Goal: Task Accomplishment & Management: Use online tool/utility

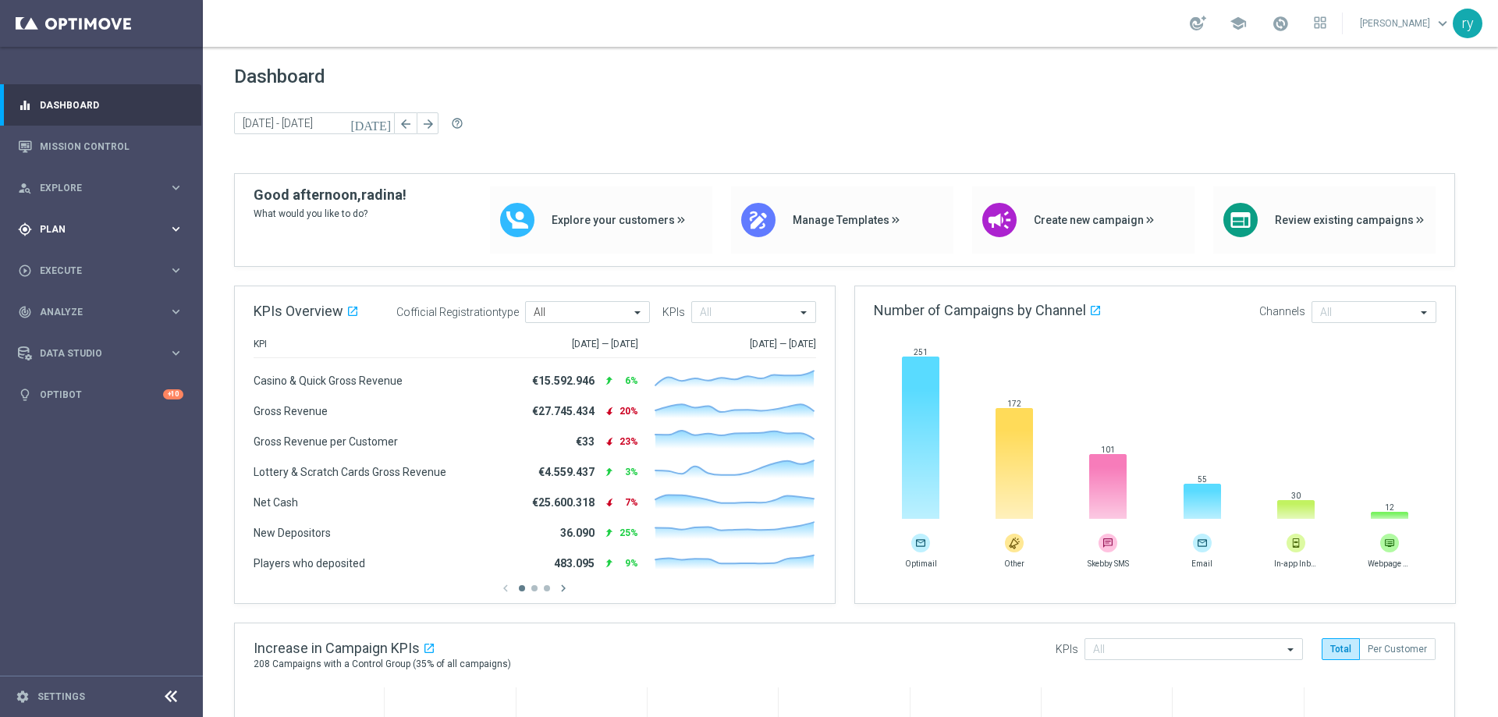
click at [176, 222] on icon "keyboard_arrow_right" at bounding box center [176, 229] width 15 height 15
click at [145, 311] on span "Templates" at bounding box center [97, 308] width 112 height 9
click at [66, 325] on div "Optimail" at bounding box center [124, 331] width 153 height 23
click at [65, 332] on link "Optimail" at bounding box center [105, 331] width 114 height 12
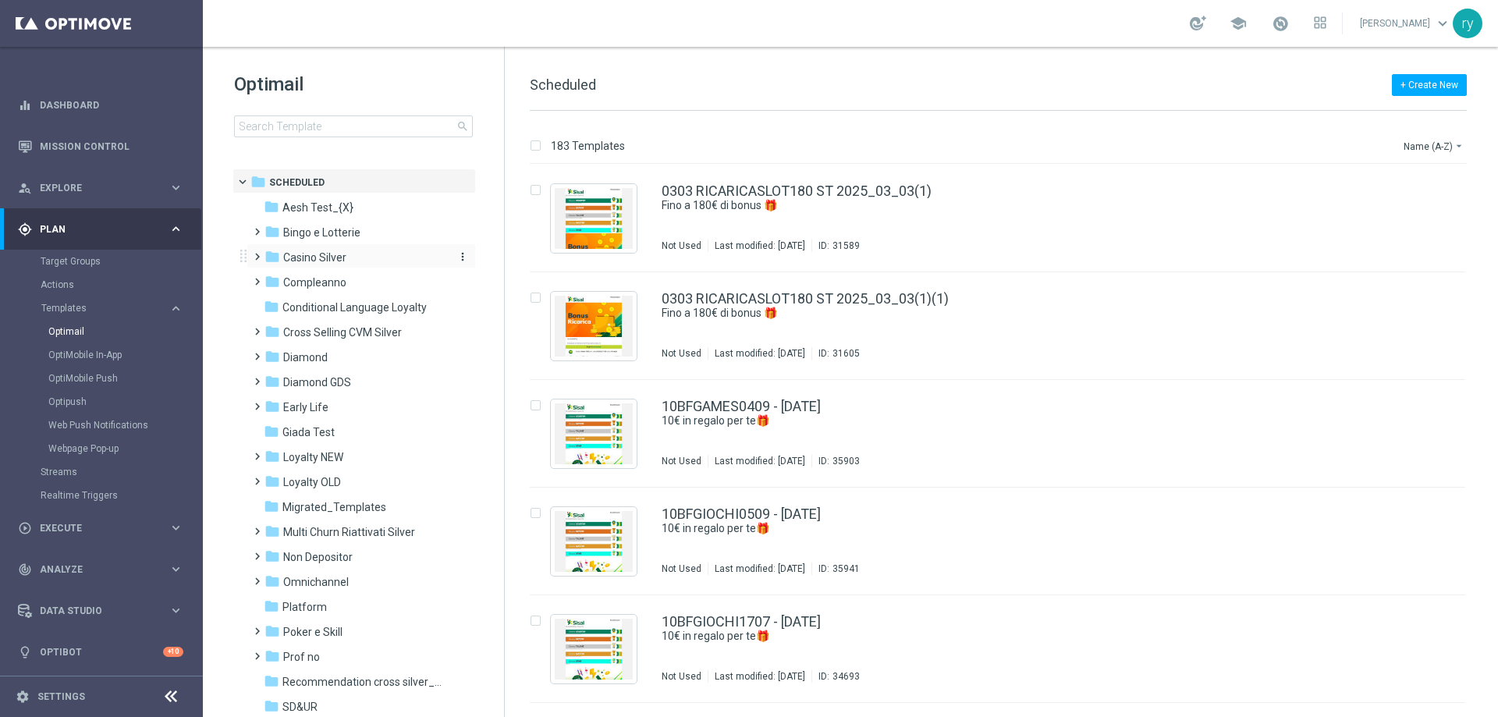
click at [316, 257] on span "Casino Silver" at bounding box center [314, 257] width 63 height 14
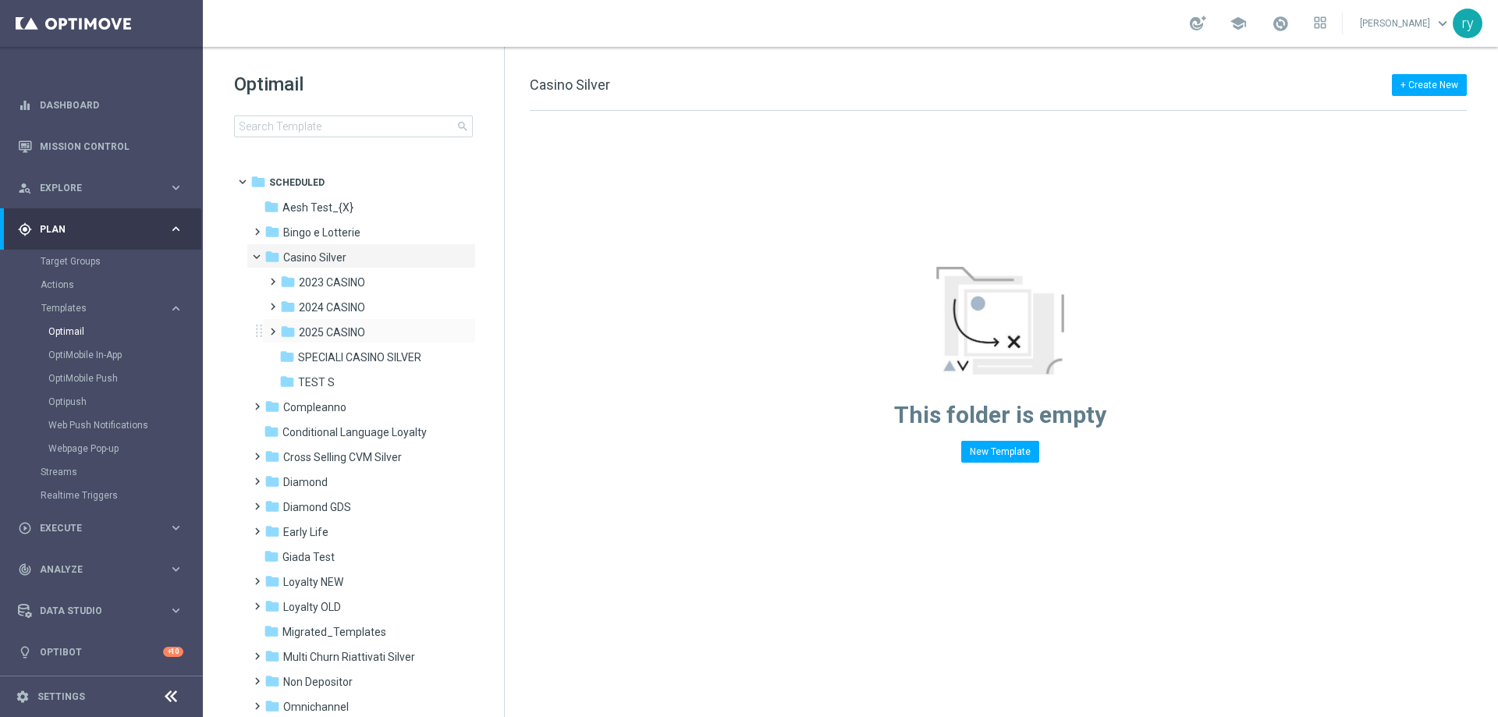
click at [325, 321] on div "folder 2025 CASINO more_vert" at bounding box center [369, 330] width 214 height 25
click at [293, 330] on icon "folder" at bounding box center [288, 332] width 16 height 16
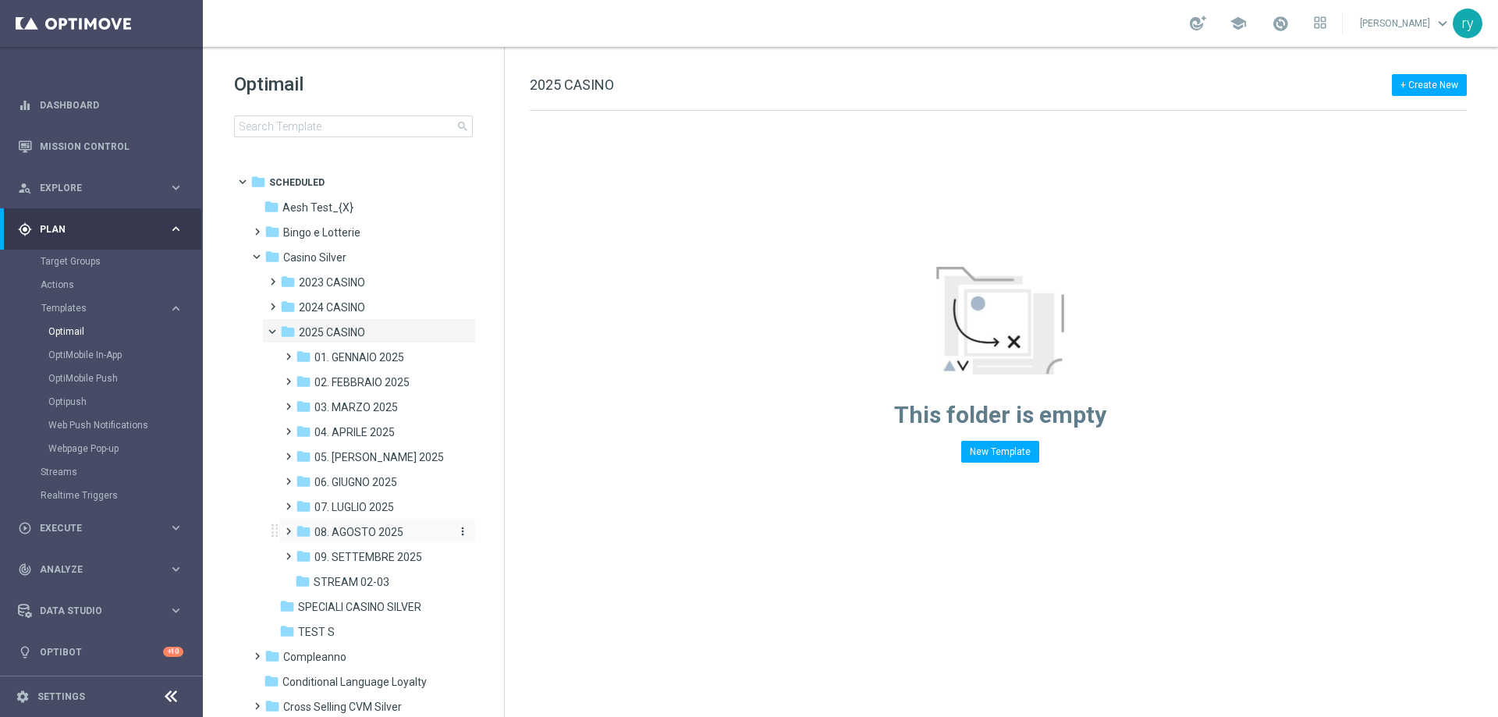
click at [367, 539] on div "folder 08. AGOSTO 2025" at bounding box center [372, 533] width 153 height 18
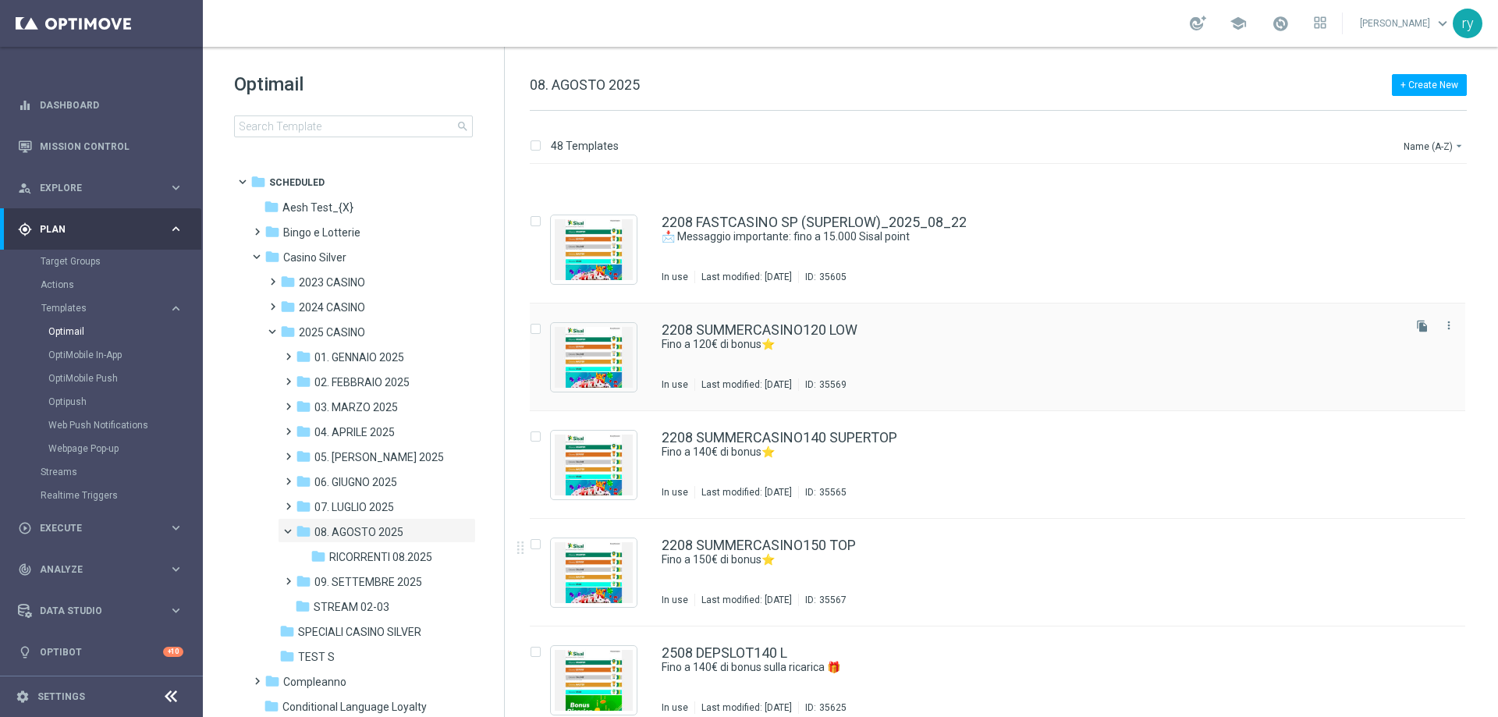
scroll to position [3035, 0]
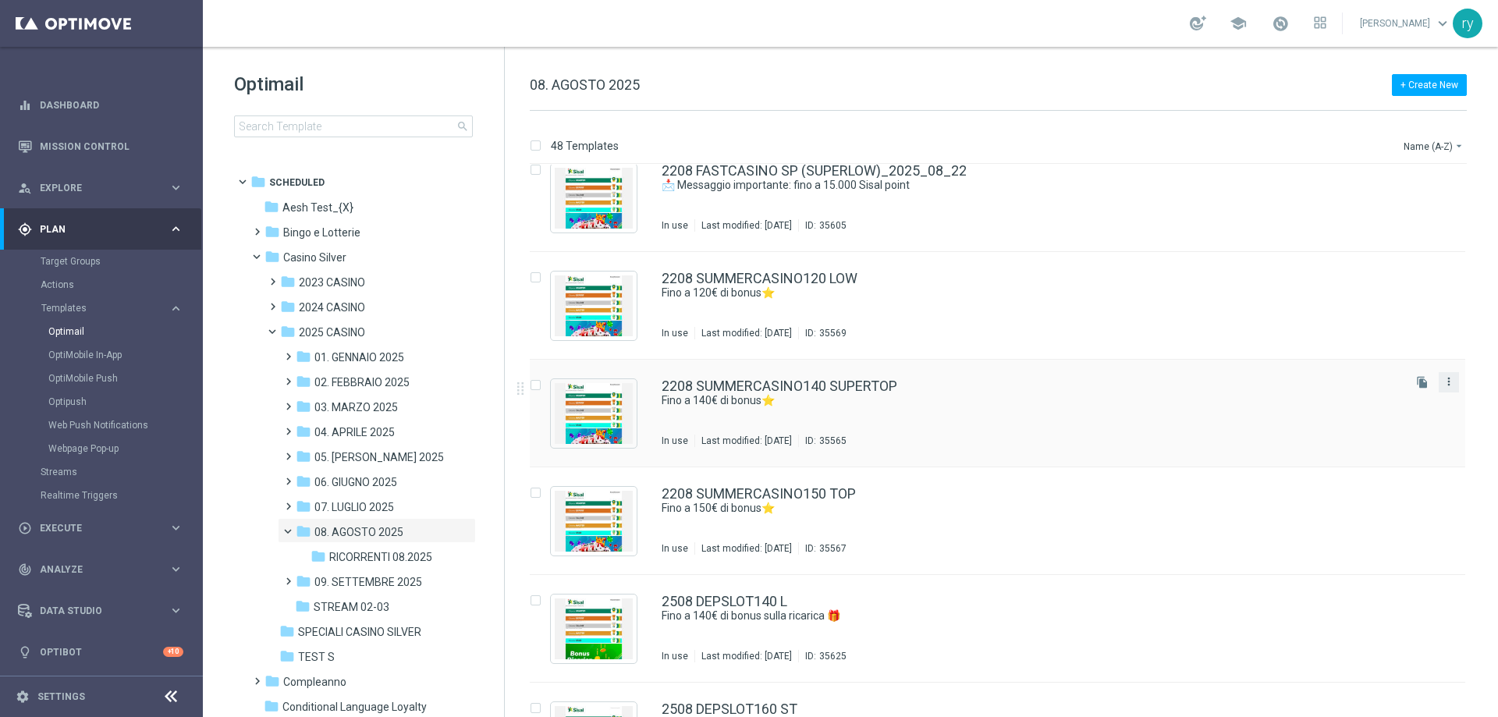
click at [1443, 385] on icon "more_vert" at bounding box center [1449, 381] width 12 height 12
click at [1380, 421] on div "Copy To" at bounding box center [1384, 420] width 94 height 11
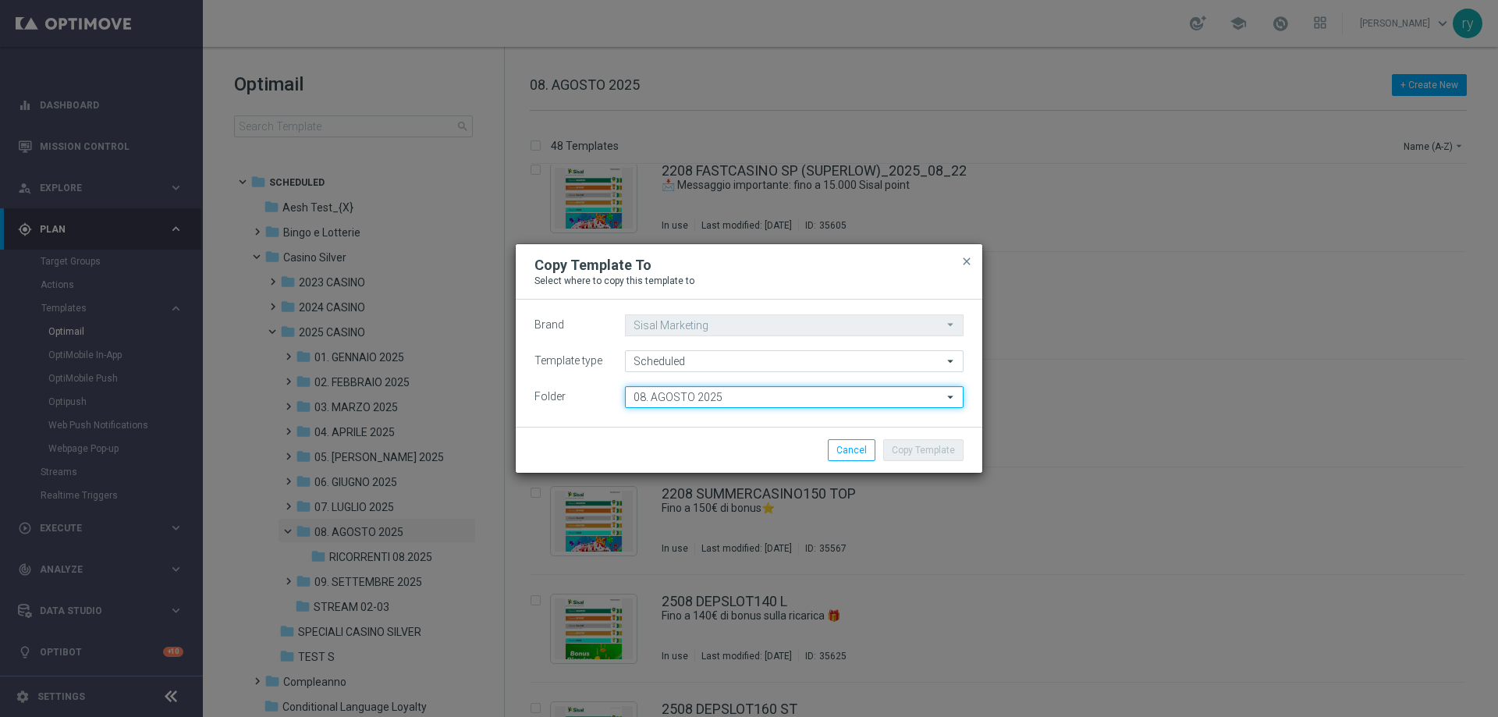
click at [666, 399] on input "08. AGOSTO 2025" at bounding box center [794, 397] width 339 height 22
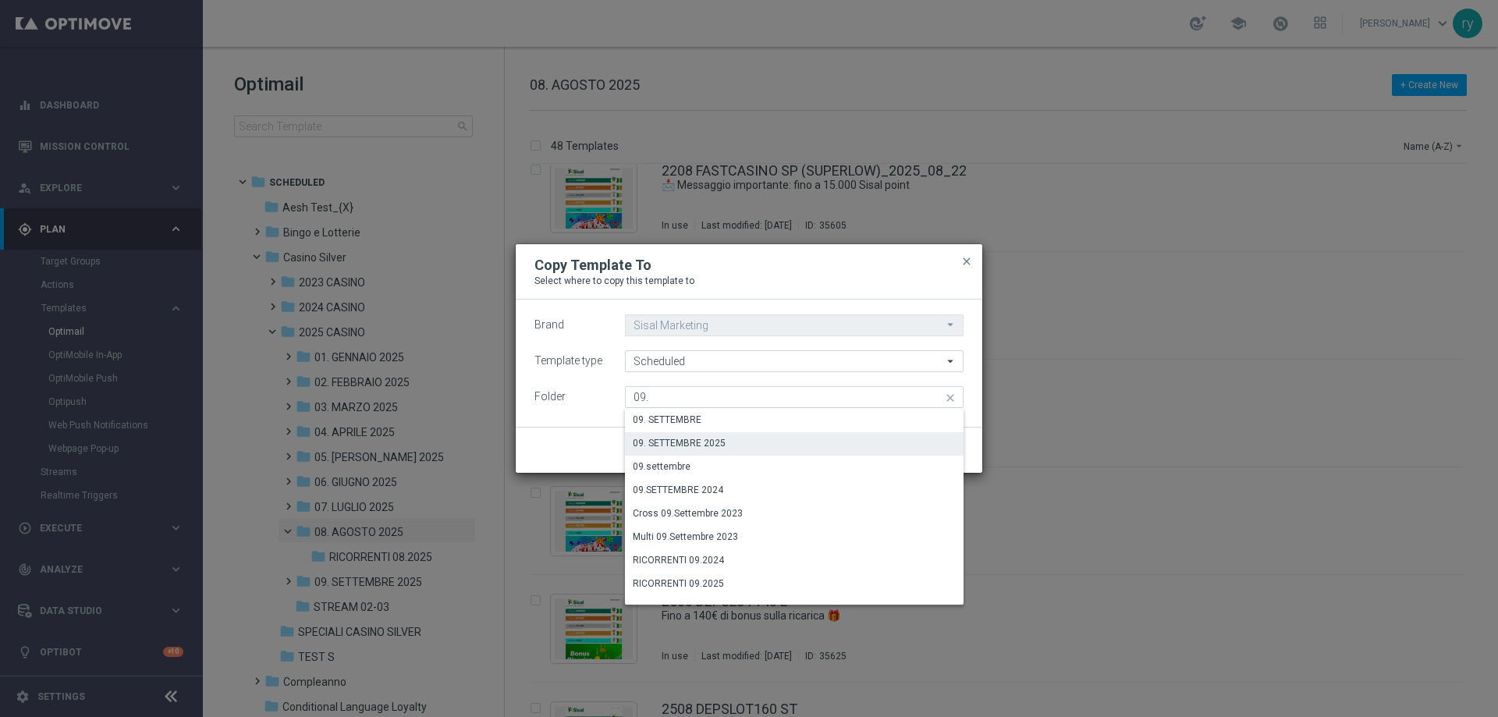
click at [685, 438] on div "09. SETTEMBRE 2025" at bounding box center [679, 443] width 93 height 14
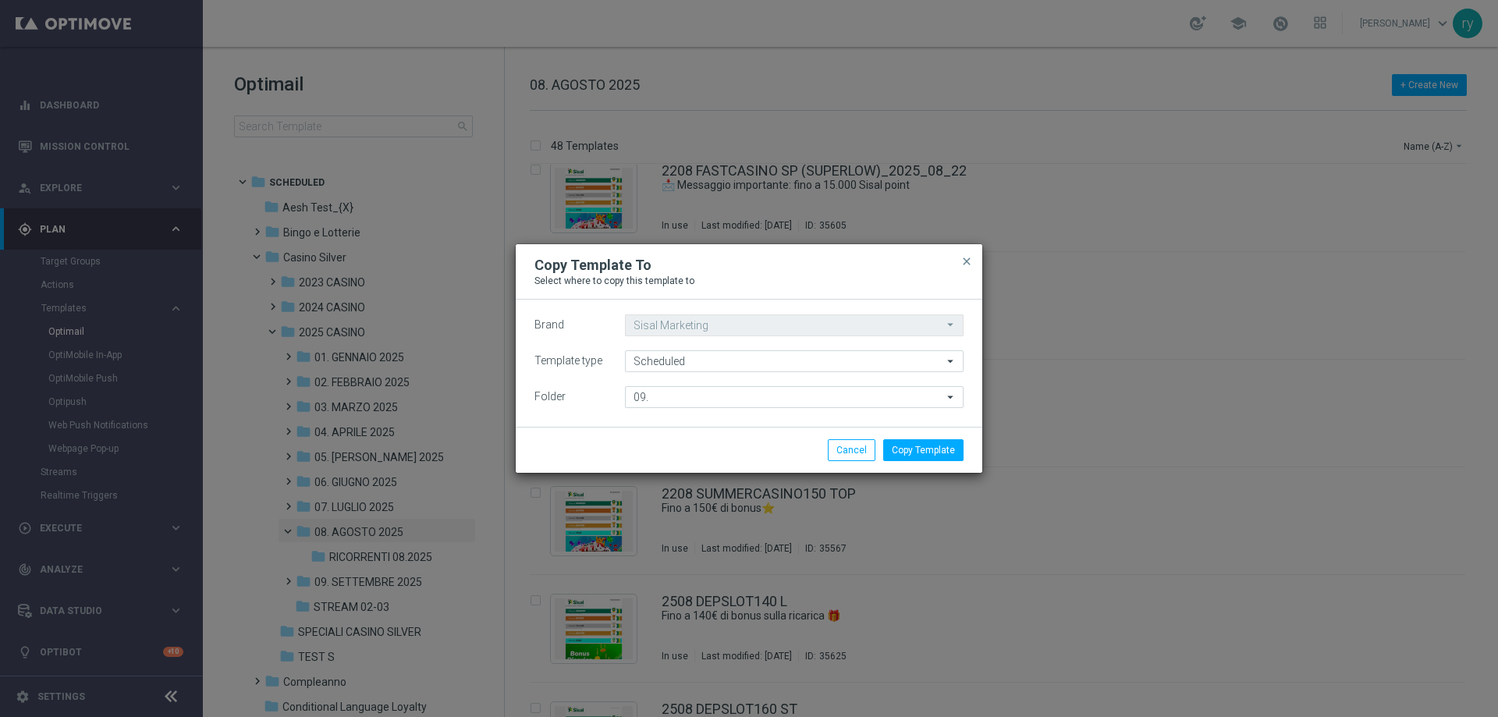
type input "09. SETTEMBRE 2025"
click at [902, 449] on button "Copy Template" at bounding box center [923, 450] width 80 height 22
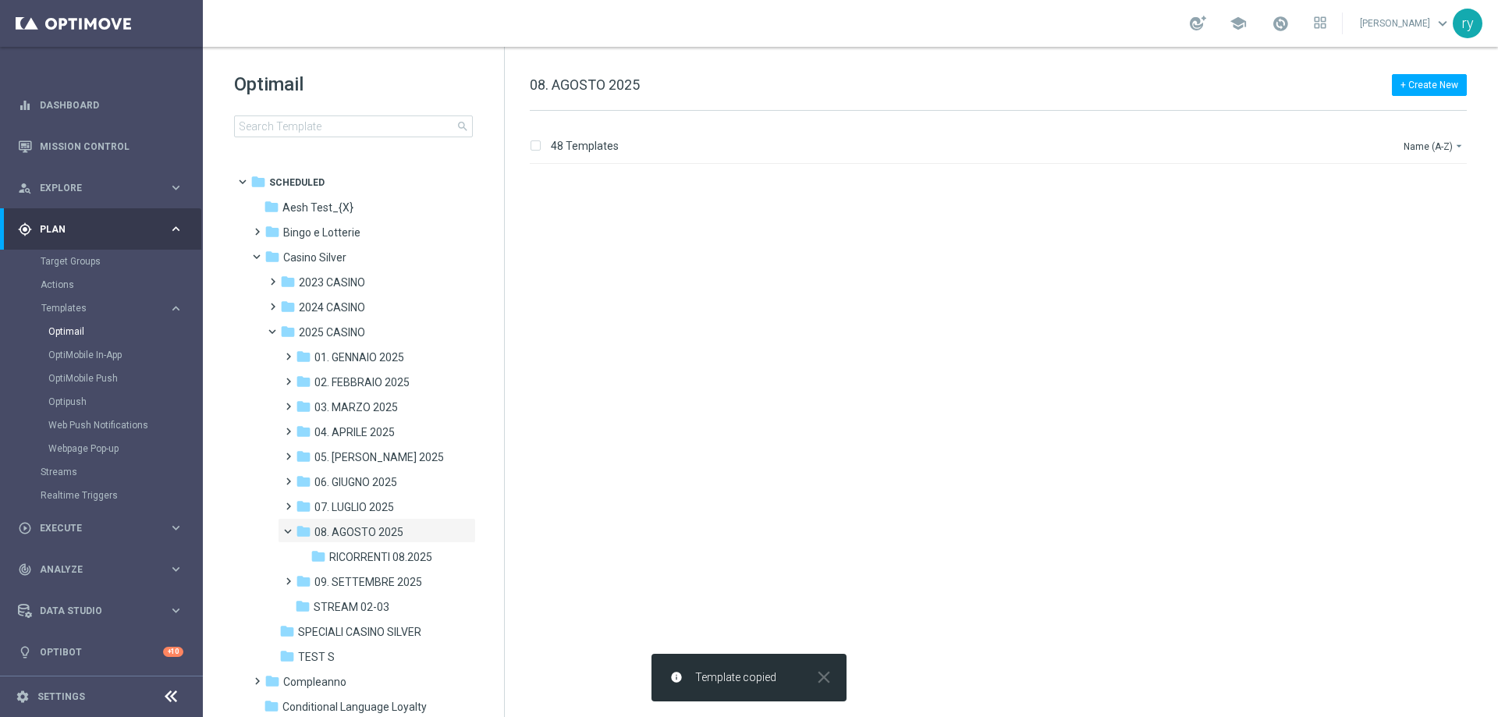
scroll to position [0, 0]
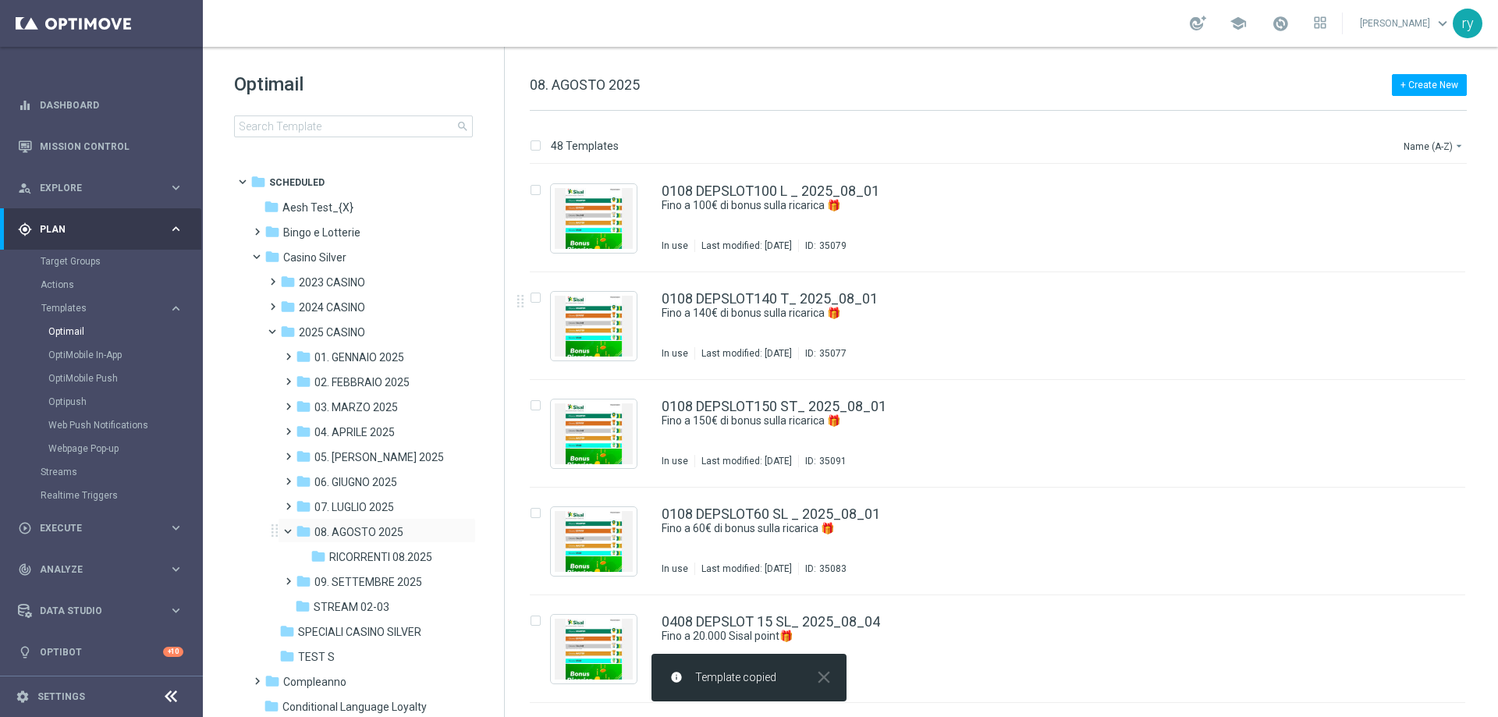
click at [292, 531] on span at bounding box center [295, 527] width 6 height 7
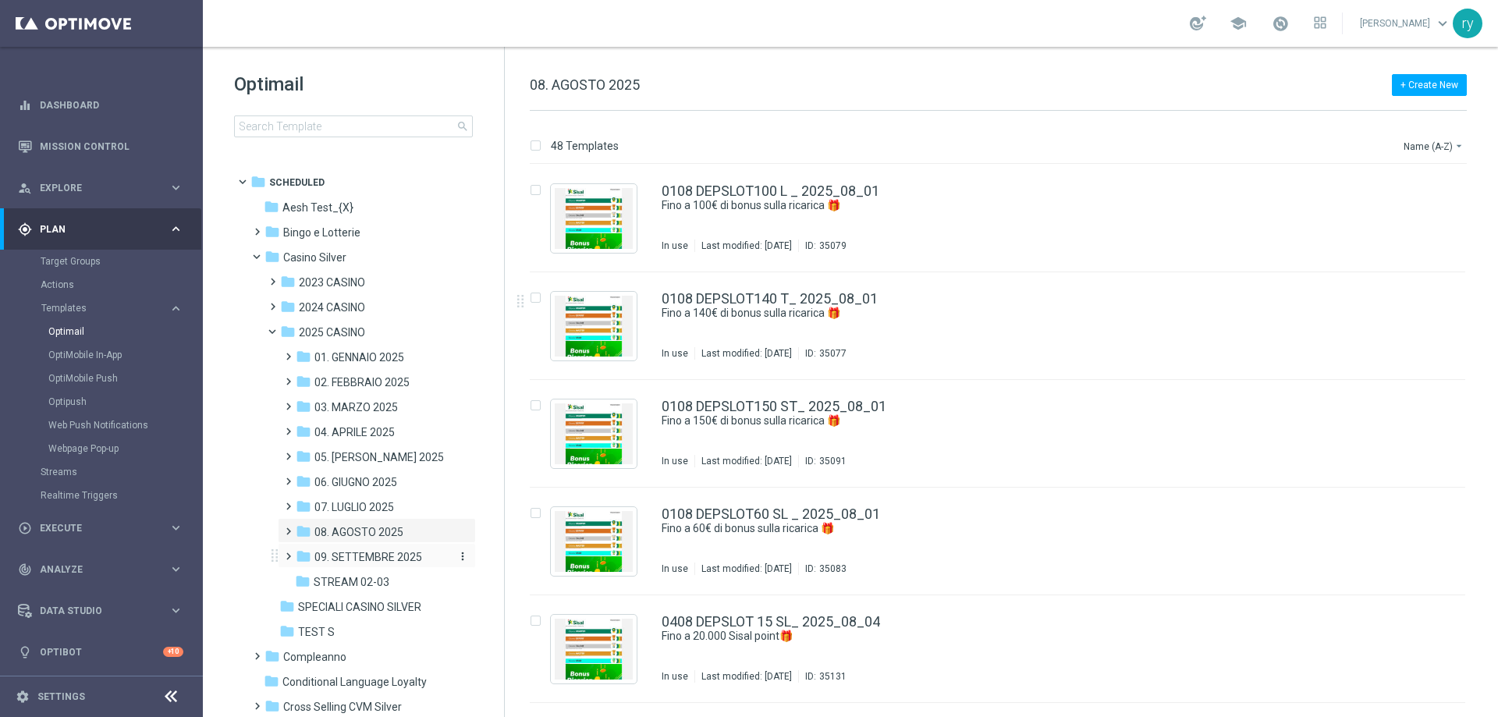
click at [323, 558] on span "09. SETTEMBRE 2025" at bounding box center [368, 557] width 108 height 14
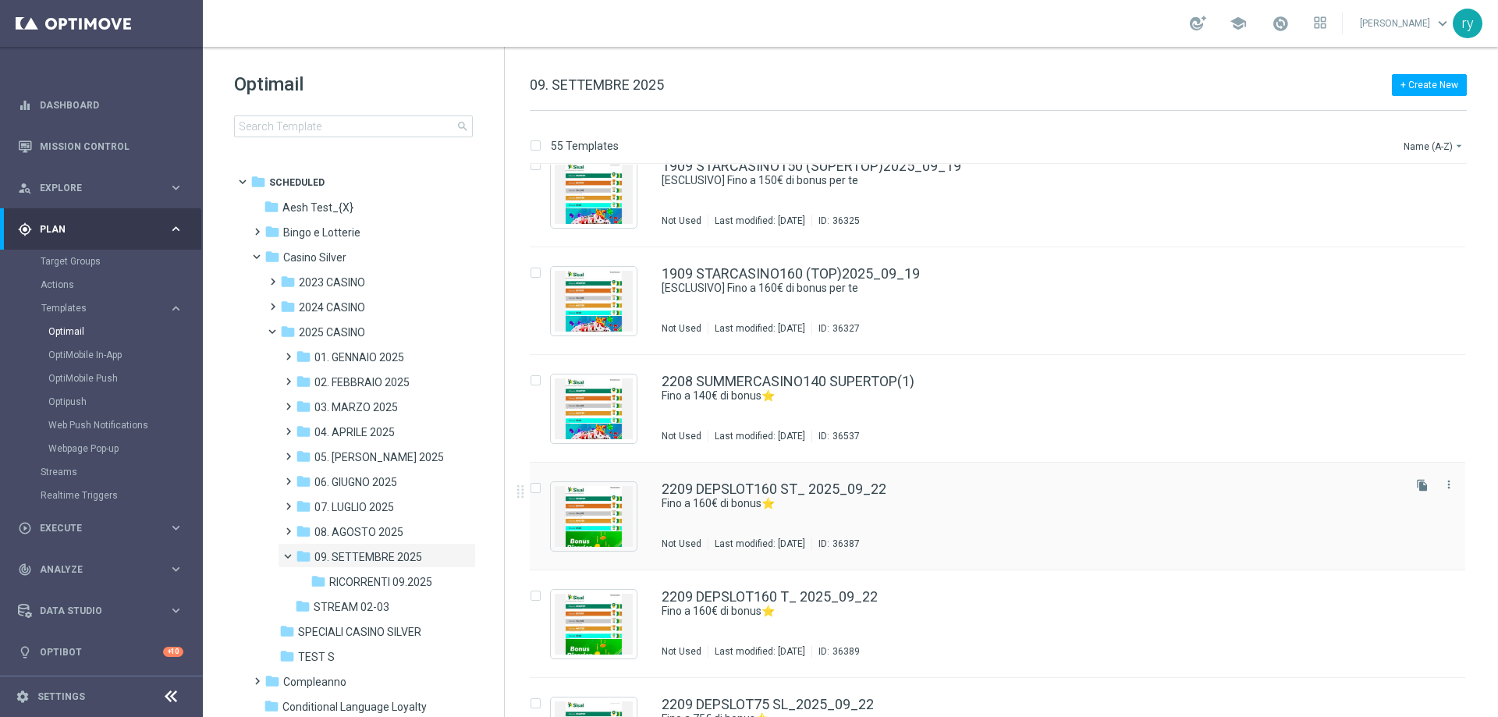
scroll to position [4206, 0]
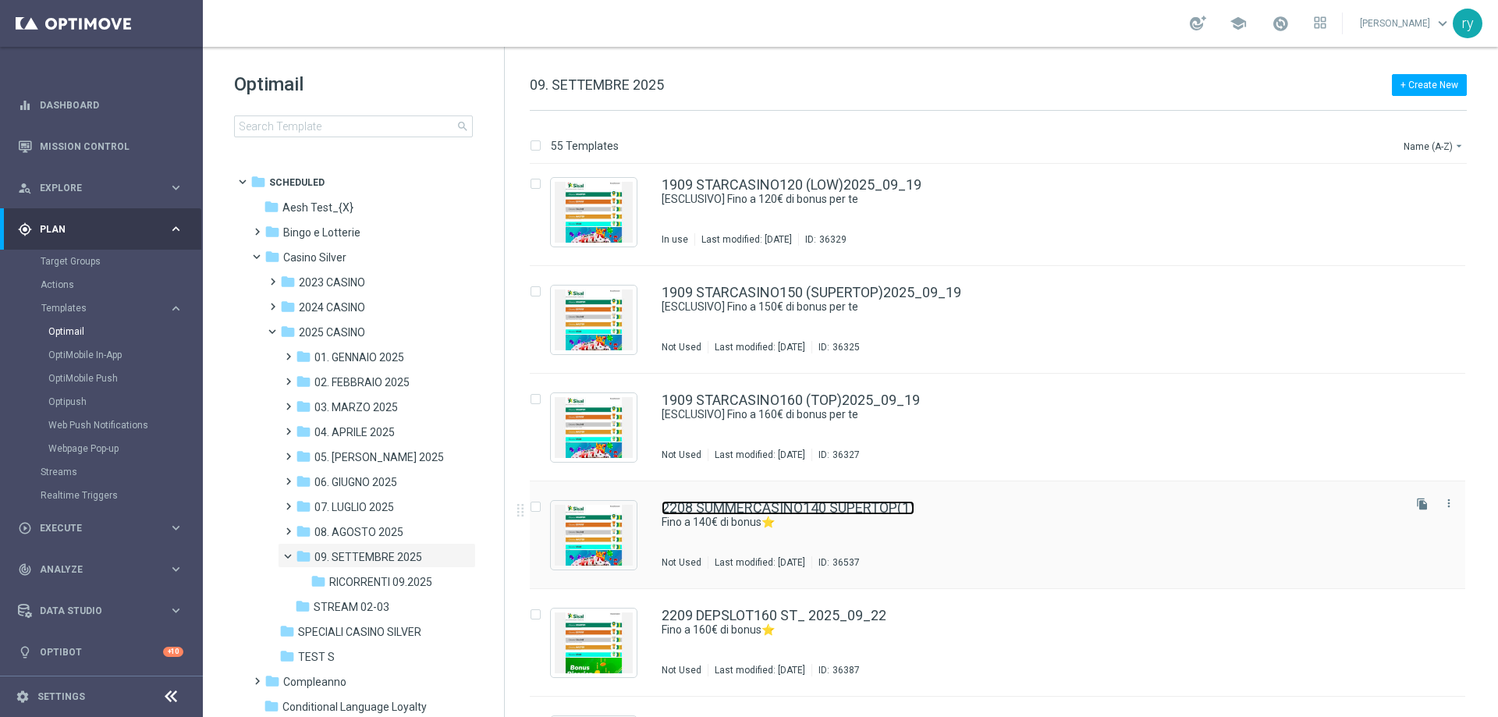
click at [847, 509] on link "2208 SUMMERCASINO140 SUPERTOP(1)" at bounding box center [788, 508] width 253 height 14
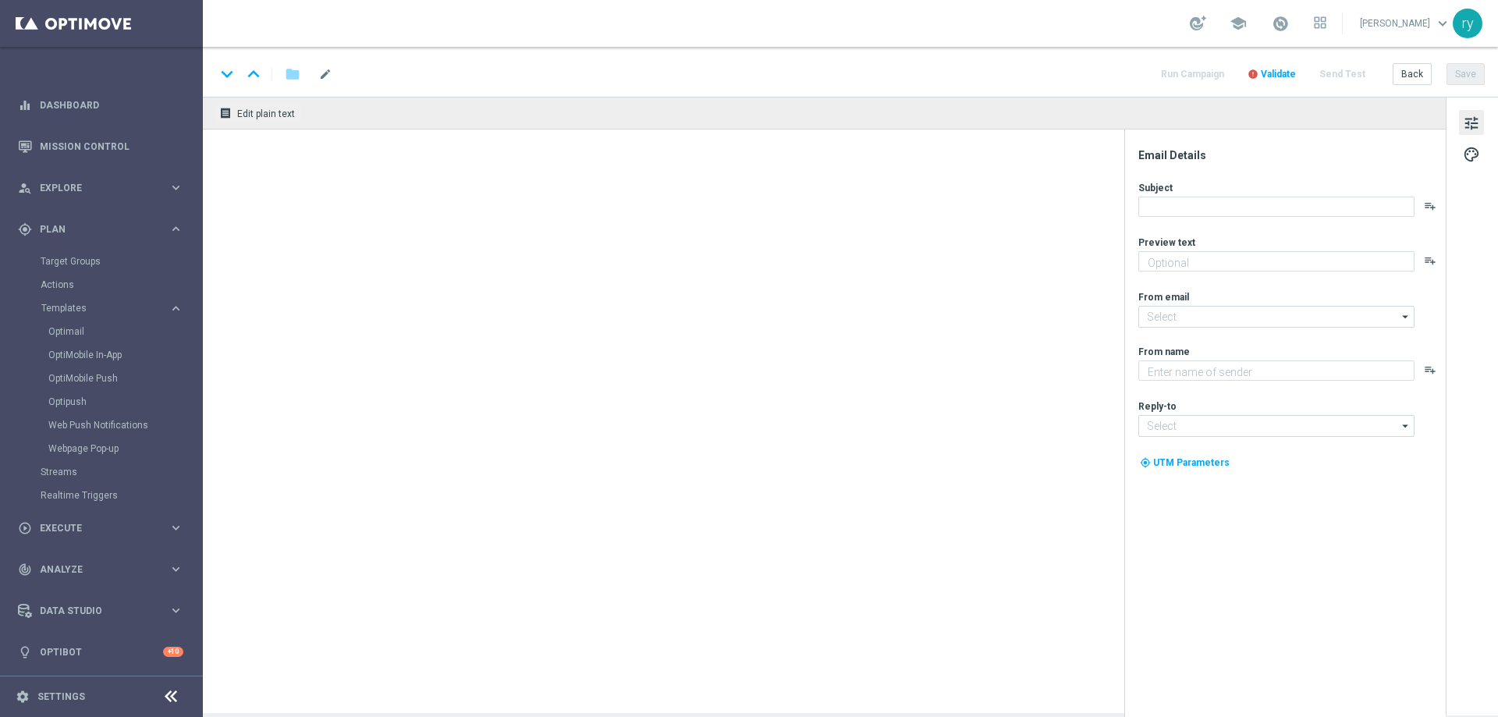
type textarea "Scopri la promozione che ti abbiamo riservato"
type textarea "Sisal"
type input "newsletter@comunicazioni.sisal.it"
type input "info@sisal.it"
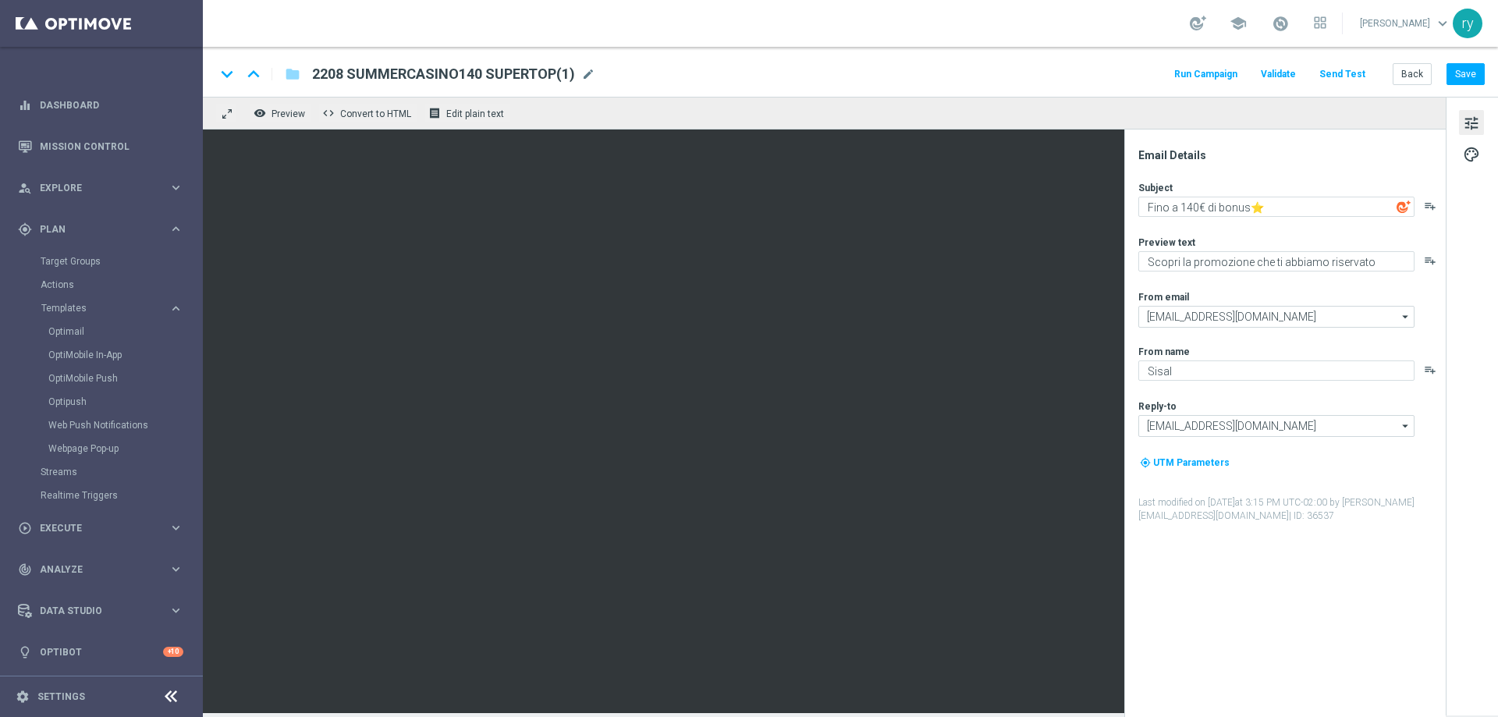
click at [491, 80] on span "2208 SUMMERCASINO140 SUPERTOP(1)" at bounding box center [443, 74] width 263 height 19
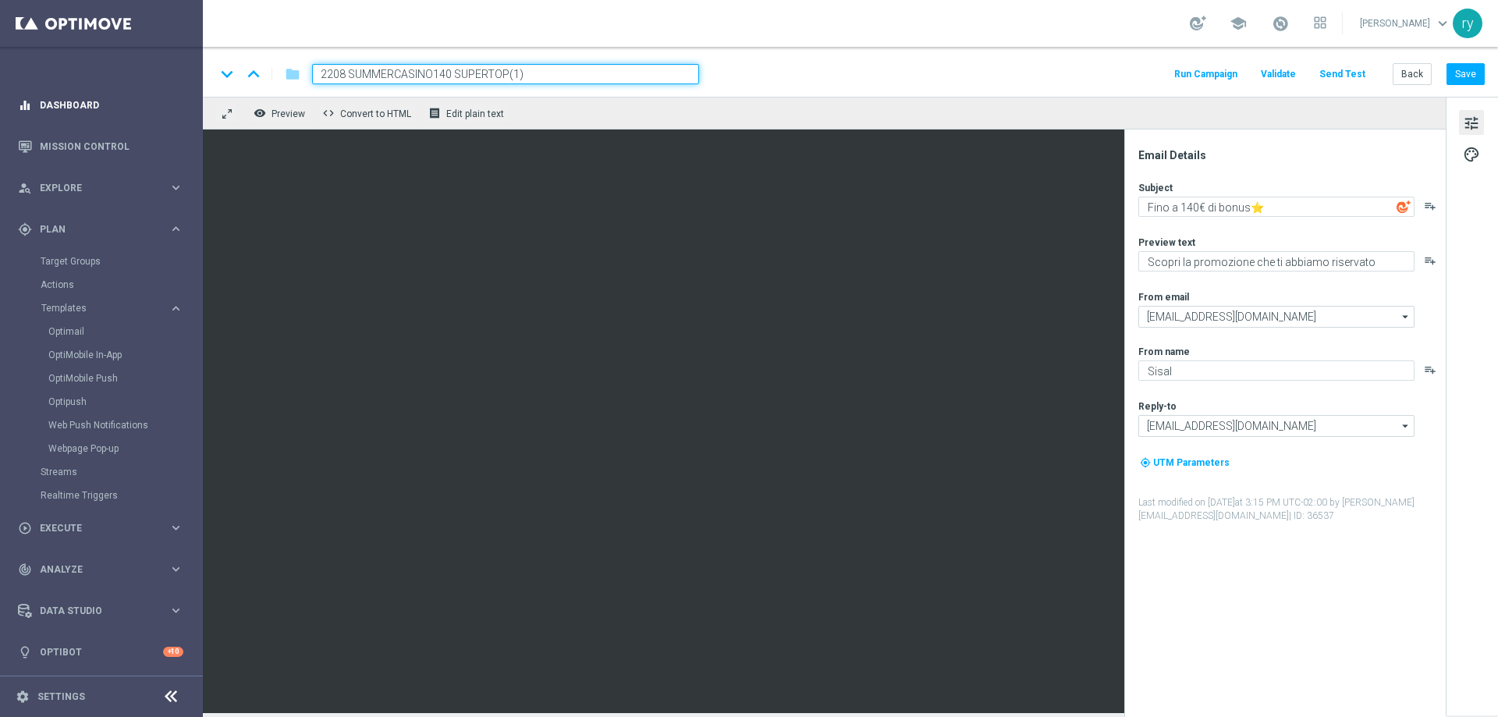
drag, startPoint x: 551, startPoint y: 74, endPoint x: 179, endPoint y: 87, distance: 371.6
click at [180, 87] on main "equalizer Dashboard Mission Control" at bounding box center [749, 358] width 1498 height 717
paste input "609 CASINOCB160"
type input "2609 CASINOCB160"
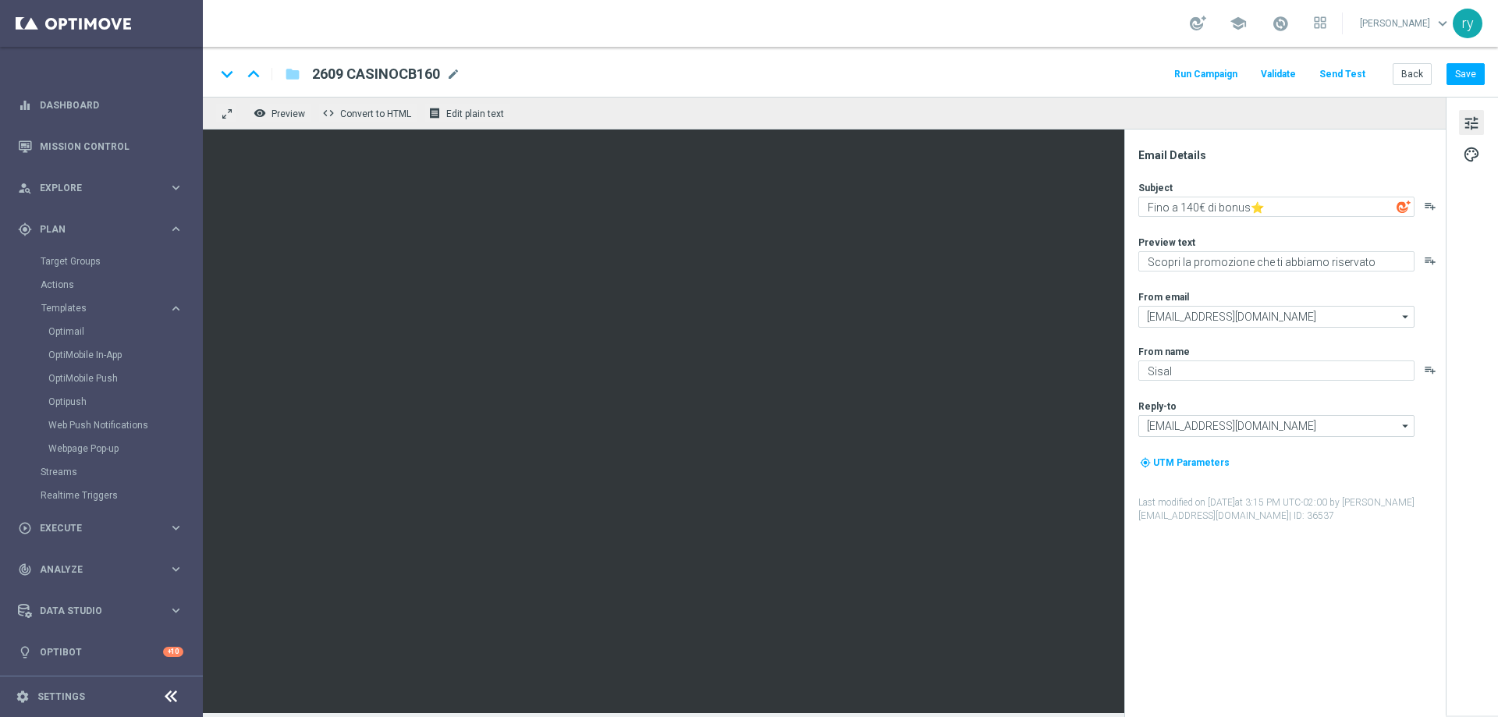
click at [1213, 220] on div "Subject Fino a 140€ di bonus⭐ playlist_add Preview text Scopri la promozione ch…" at bounding box center [1291, 352] width 306 height 342
click at [1188, 204] on textarea "Fino a 140€ di bonus⭐" at bounding box center [1276, 207] width 276 height 20
type textarea "Fino a 160€ di bonus⭐"
click at [1206, 229] on div "Subject Fino a 160€ di bonus⭐ playlist_add Preview text Scopri la promozione ch…" at bounding box center [1291, 352] width 306 height 342
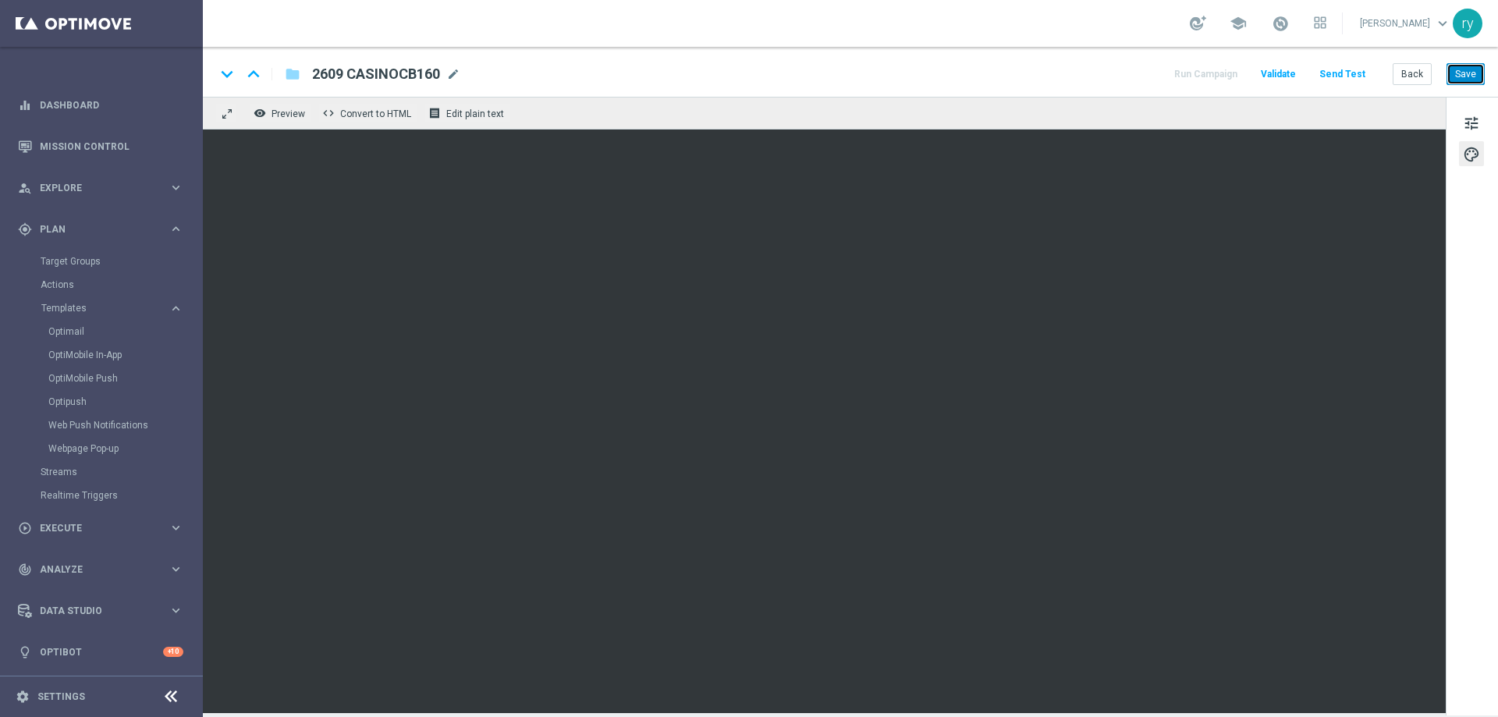
click at [1459, 75] on button "Save" at bounding box center [1466, 74] width 38 height 22
click at [1413, 76] on button "Back" at bounding box center [1412, 74] width 39 height 22
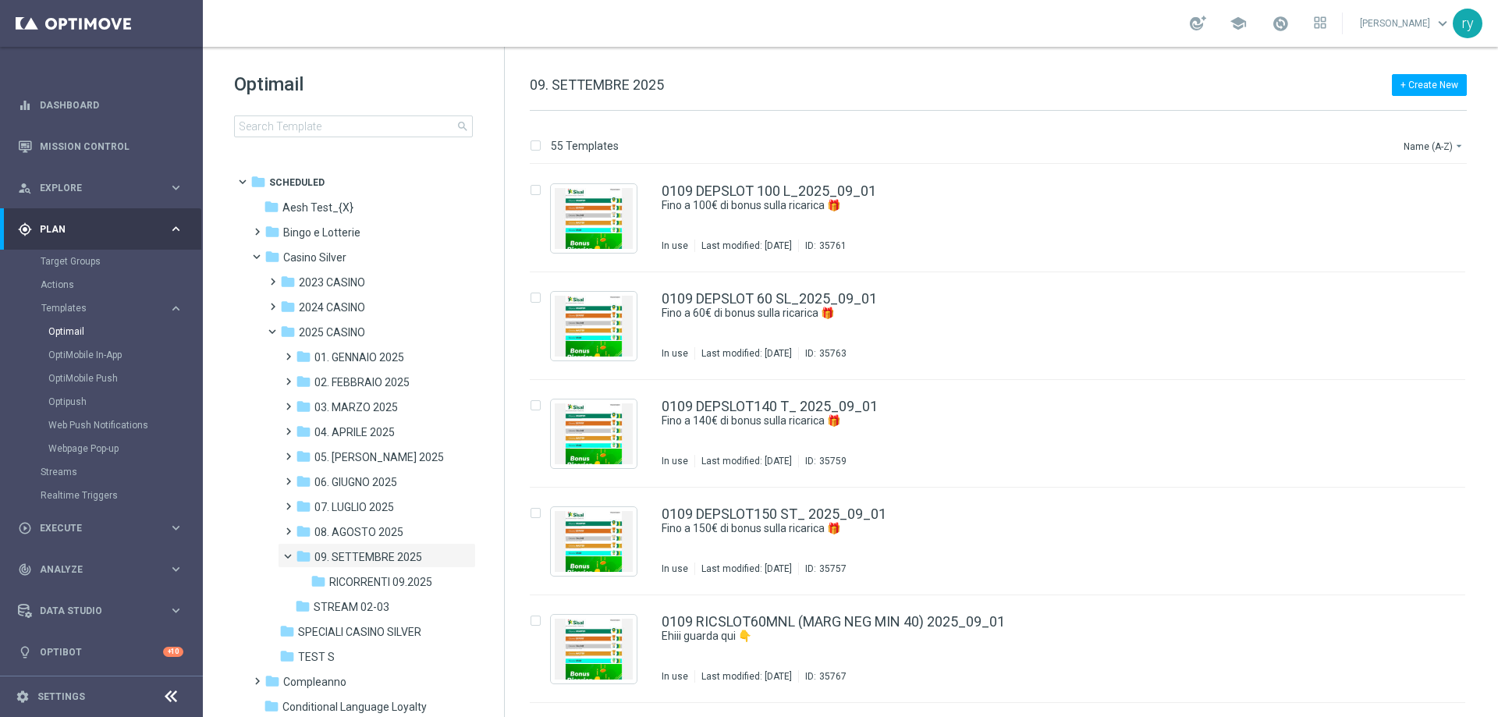
click at [701, 91] on div "+ Create New 09. SETTEMBRE 2025" at bounding box center [998, 93] width 937 height 35
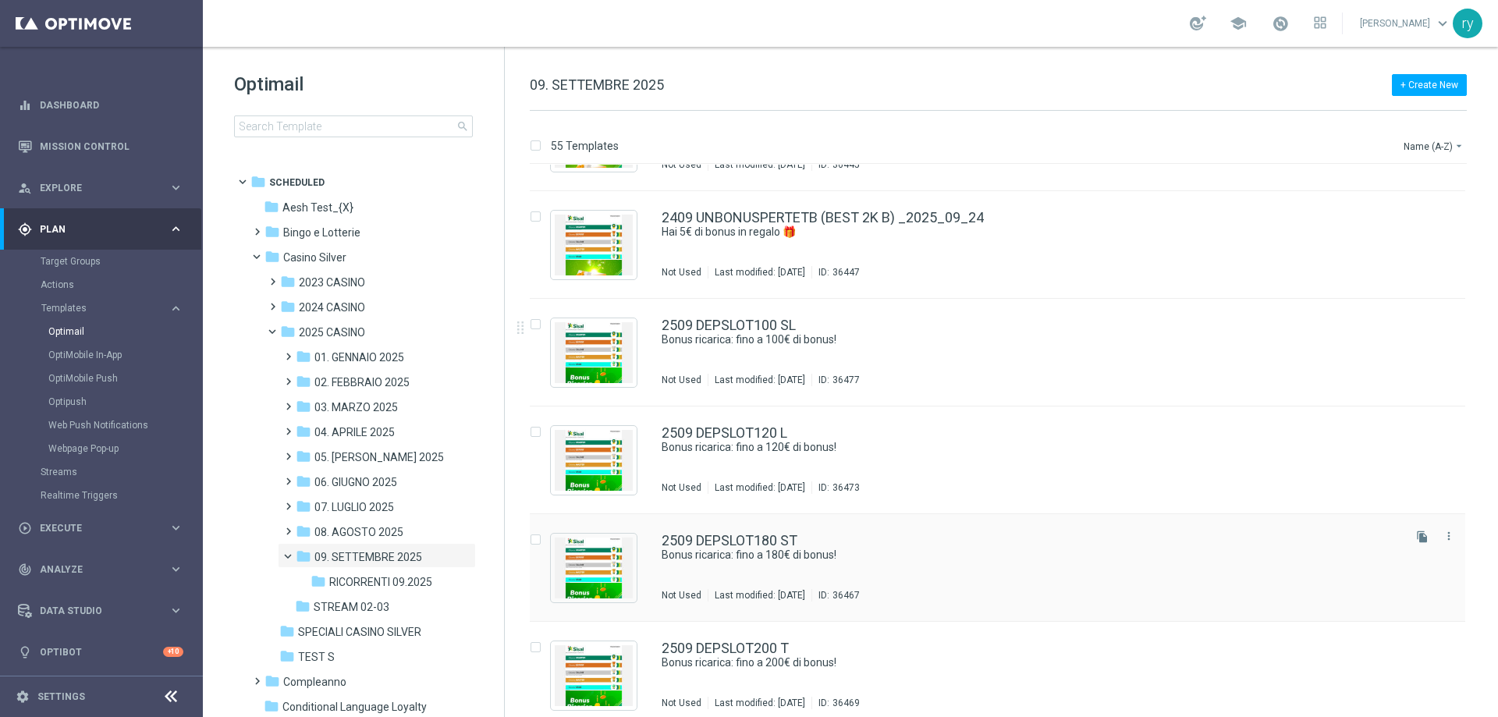
scroll to position [5370, 0]
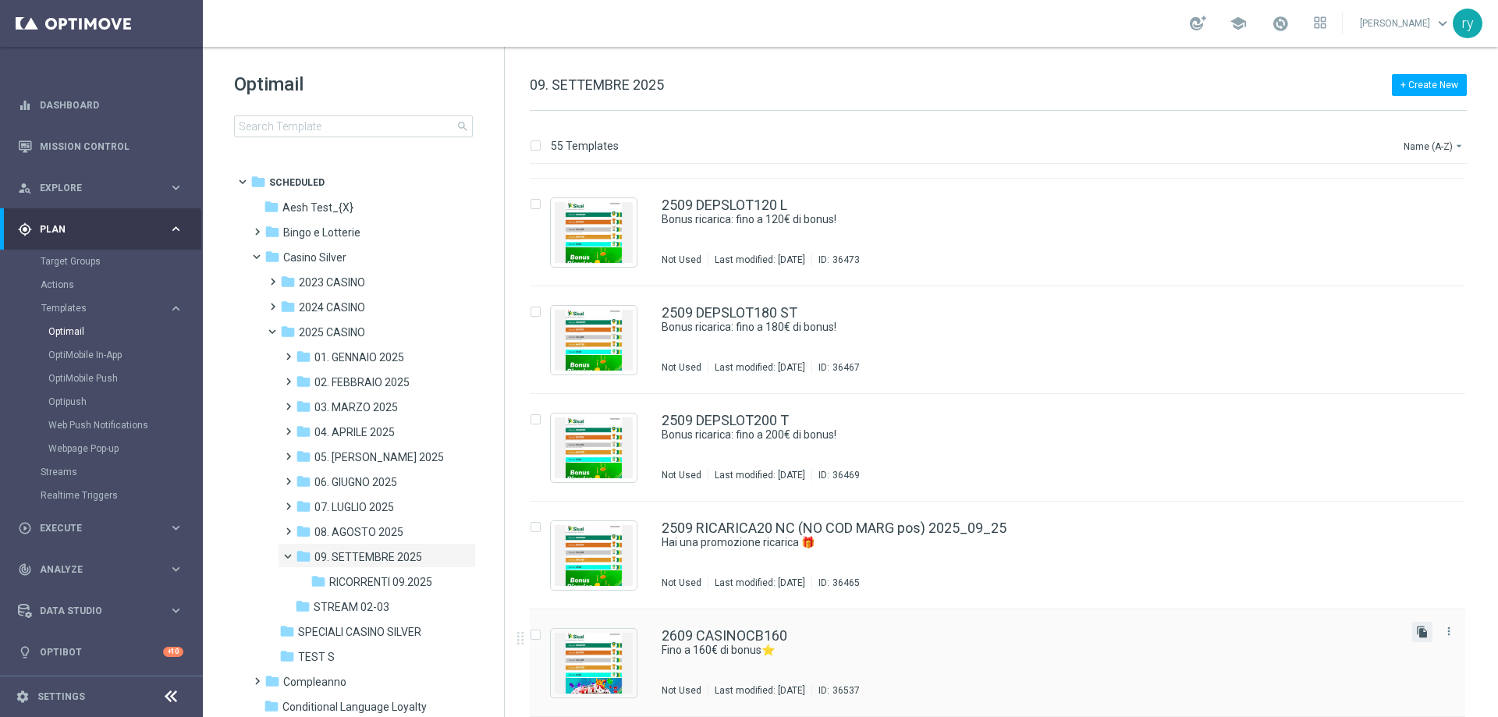
click at [1421, 631] on icon "file_copy" at bounding box center [1422, 632] width 12 height 12
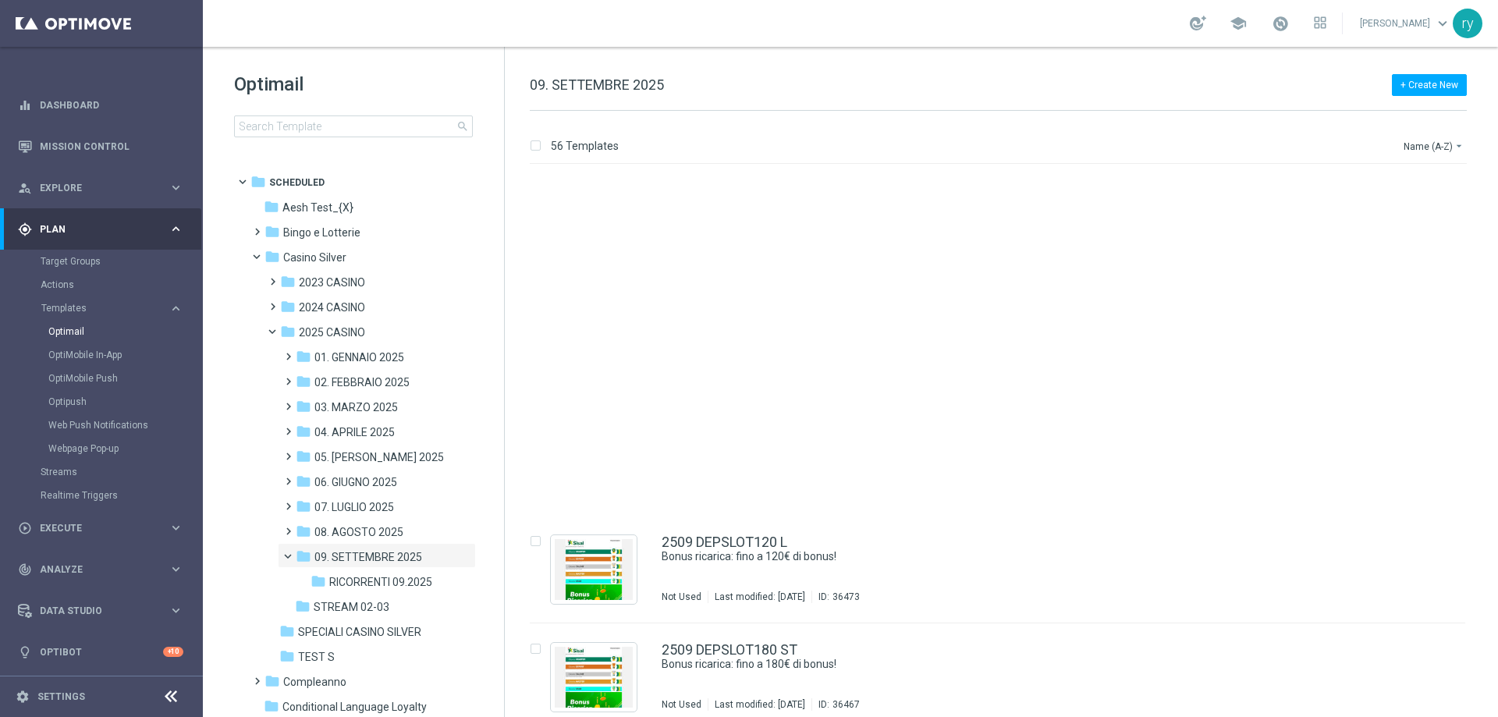
scroll to position [5477, 0]
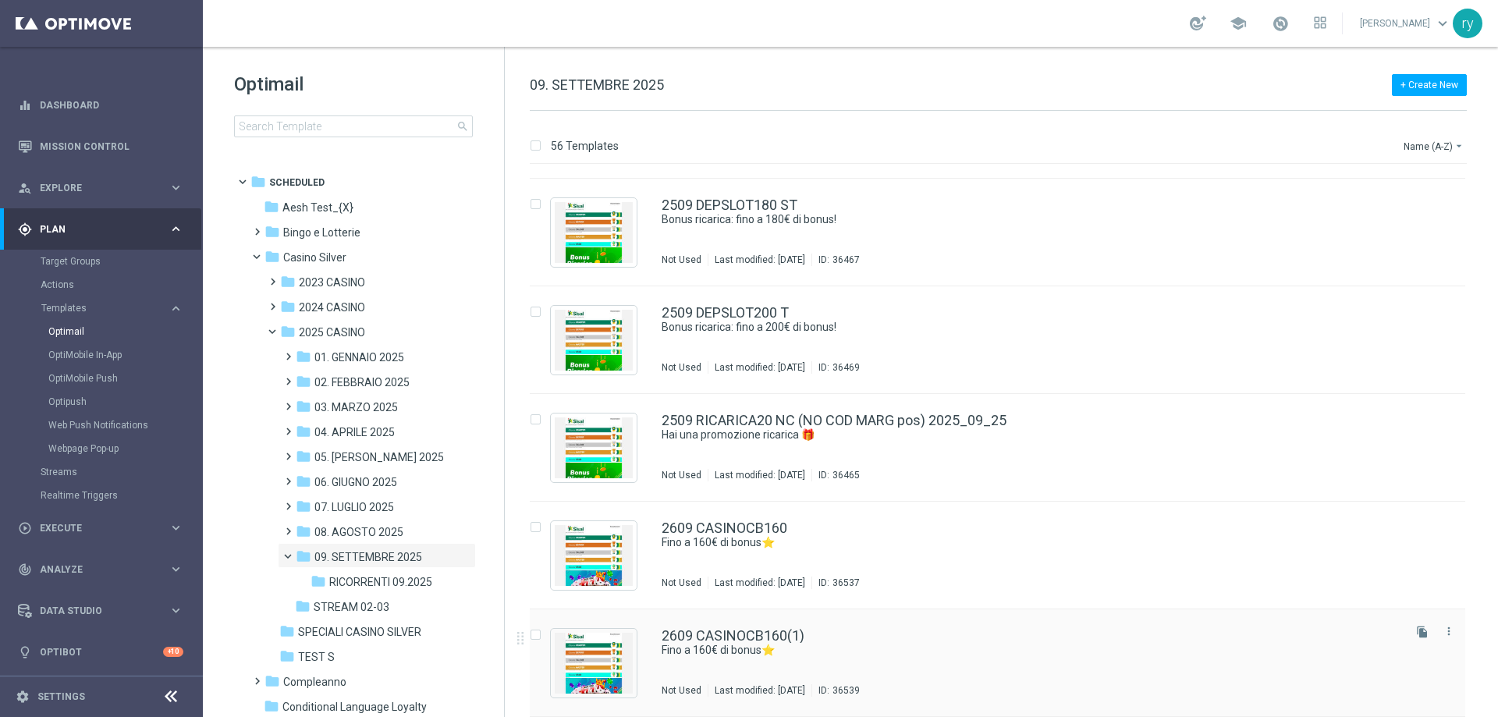
click at [776, 627] on div "2609 CASINOCB160(1) Fino a 160€ di bonus⭐ Not Used Last modified: Friday, Septe…" at bounding box center [998, 663] width 936 height 108
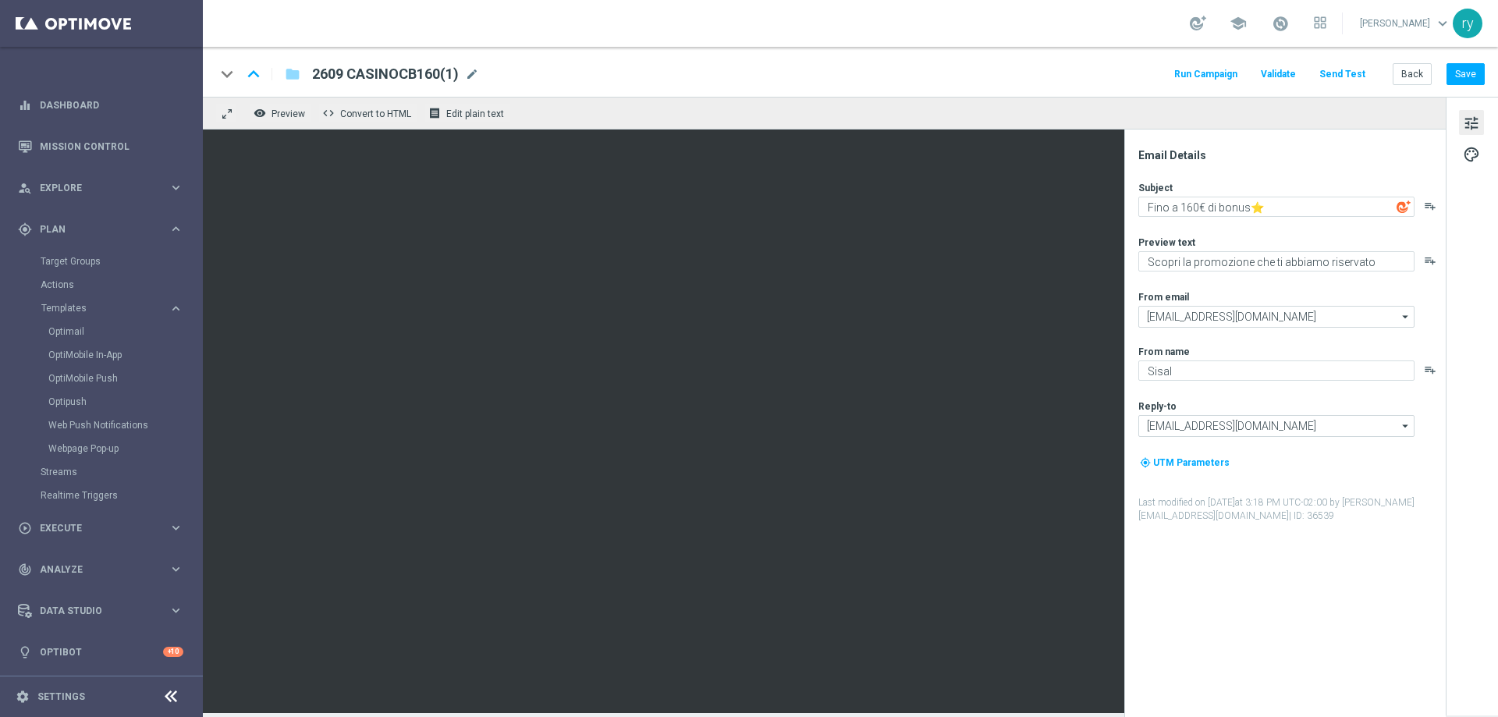
click at [485, 74] on div "keyboard_arrow_down keyboard_arrow_up folder 2609 CASINOCB160(1) 2609 CASINOCB1…" at bounding box center [849, 74] width 1269 height 20
click at [477, 73] on span "mode_edit" at bounding box center [472, 74] width 14 height 14
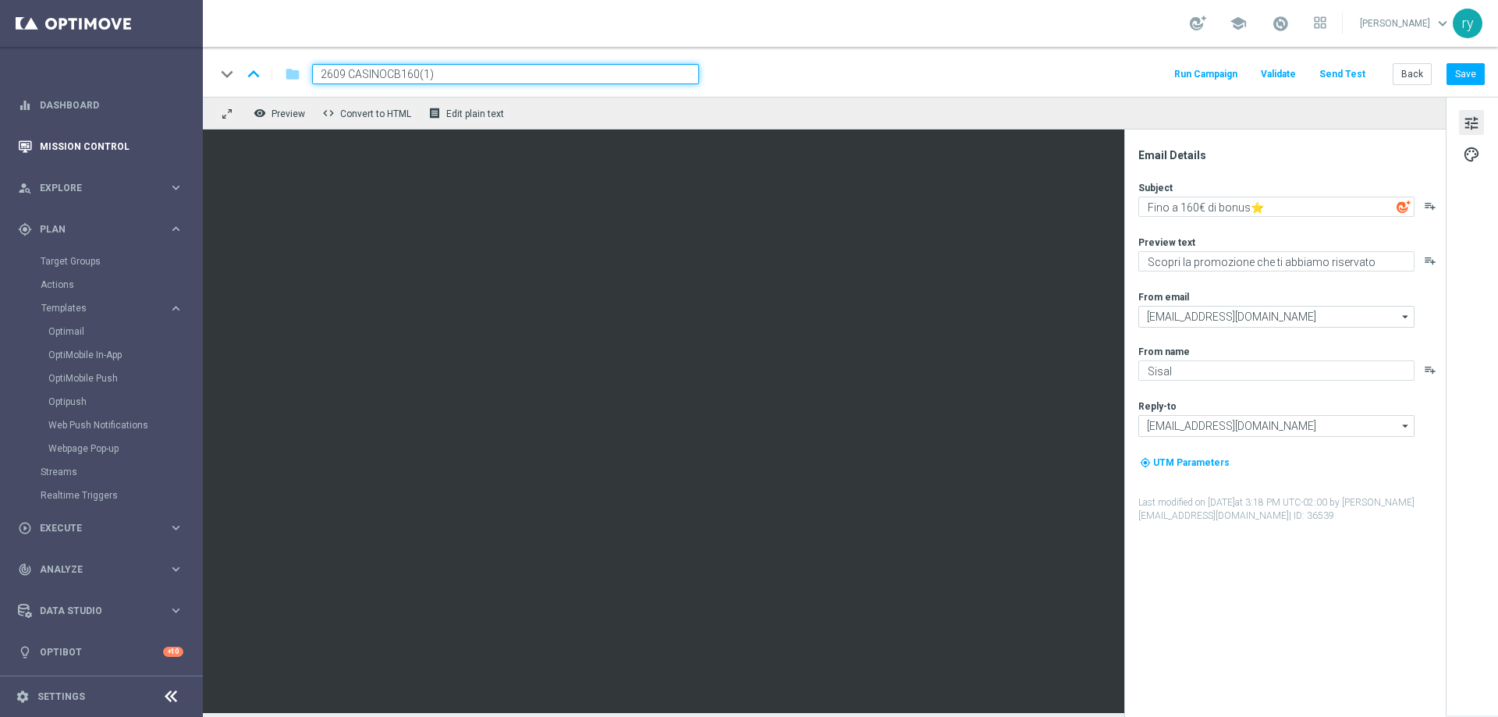
drag, startPoint x: 468, startPoint y: 73, endPoint x: 75, endPoint y: 145, distance: 399.9
click at [78, 145] on main "equalizer Dashboard Mission Control" at bounding box center [749, 358] width 1498 height 717
paste input "80"
type input "2609 CASINOCB180"
click at [1182, 204] on textarea "Fino a 160€ di bonus⭐" at bounding box center [1276, 207] width 276 height 20
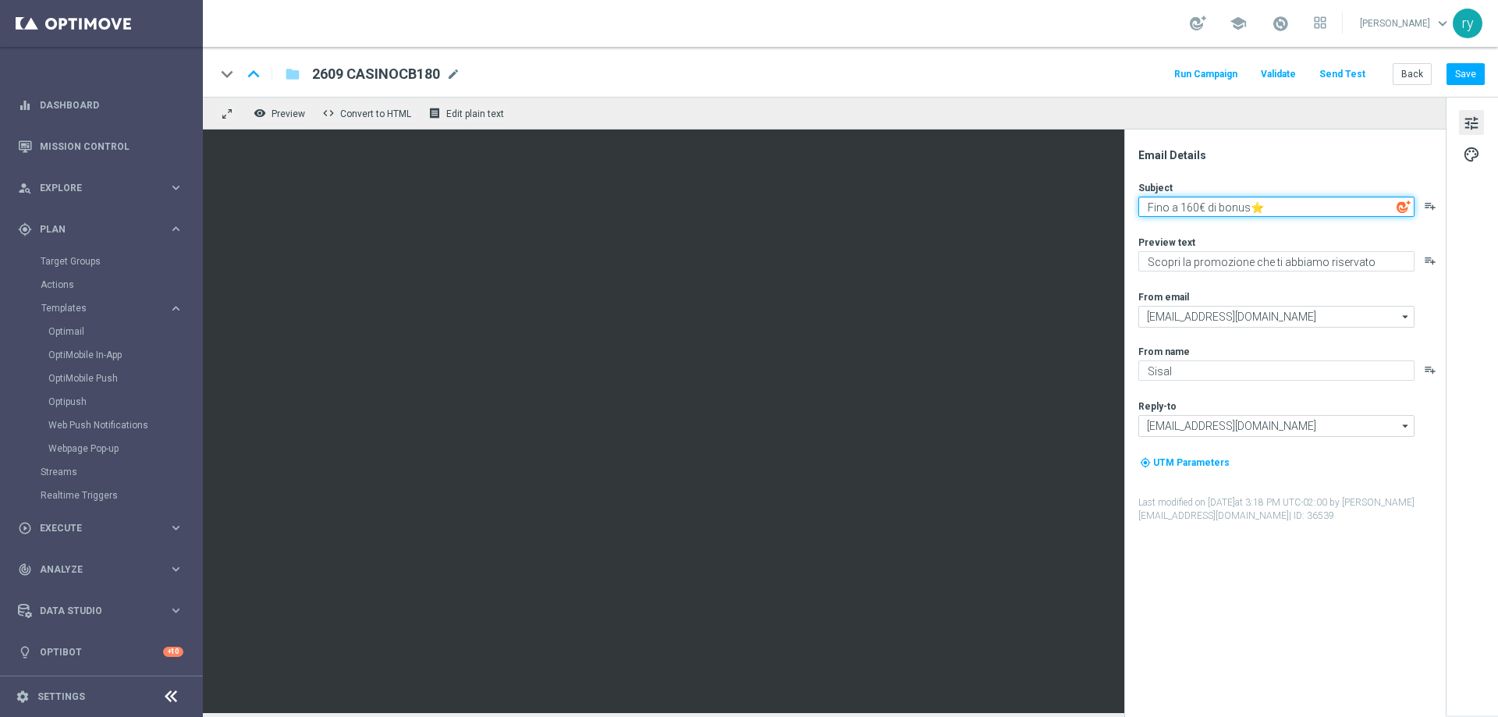
drag, startPoint x: 1195, startPoint y: 208, endPoint x: 1184, endPoint y: 208, distance: 11.0
click at [1184, 208] on textarea "Fino a 160€ di bonus⭐" at bounding box center [1276, 207] width 276 height 20
type textarea "Fino a 180€ di bonus⭐"
click at [1208, 235] on div "Subject Fino a 180€ di bonus⭐ playlist_add Preview text Scopri la promozione ch…" at bounding box center [1291, 352] width 306 height 342
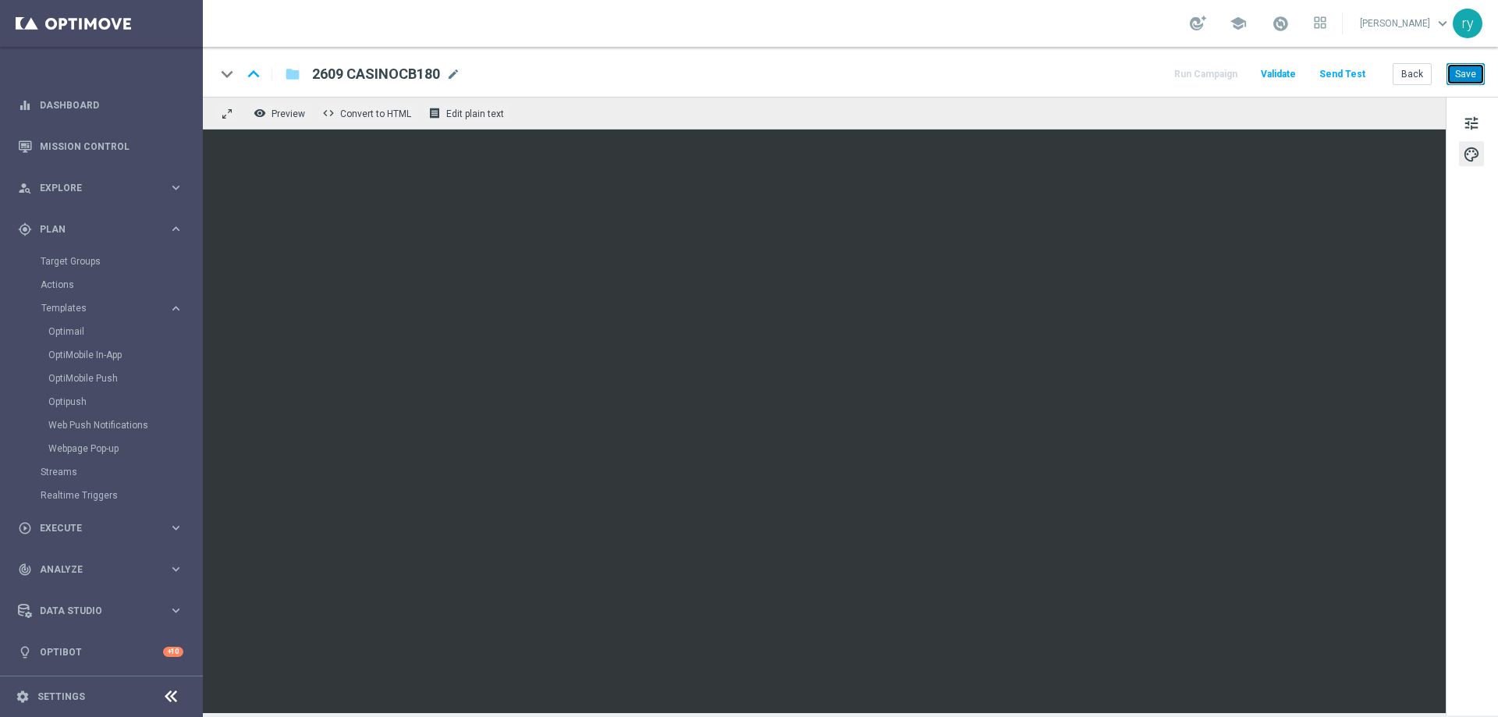
click at [1475, 68] on button "Save" at bounding box center [1466, 74] width 38 height 22
click at [1409, 73] on button "Back" at bounding box center [1412, 74] width 39 height 22
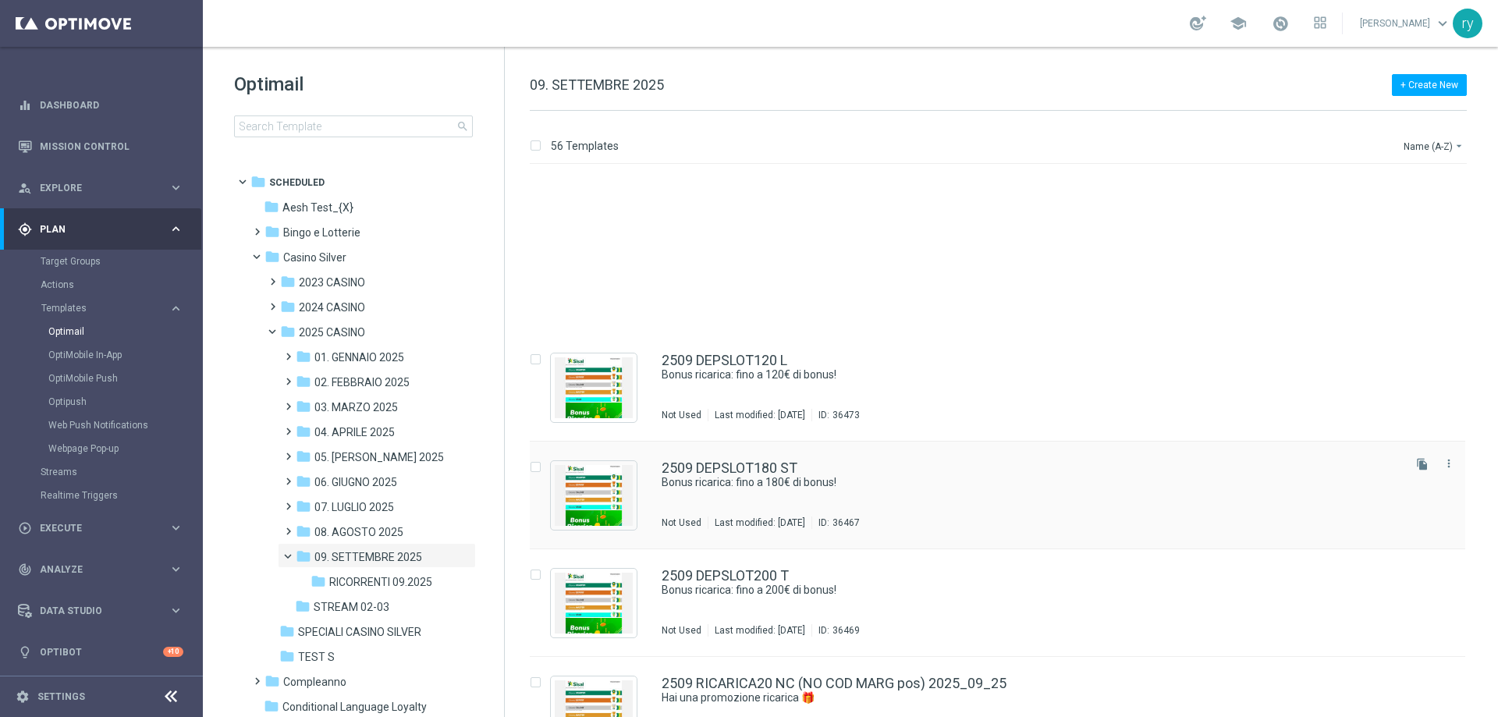
scroll to position [5477, 0]
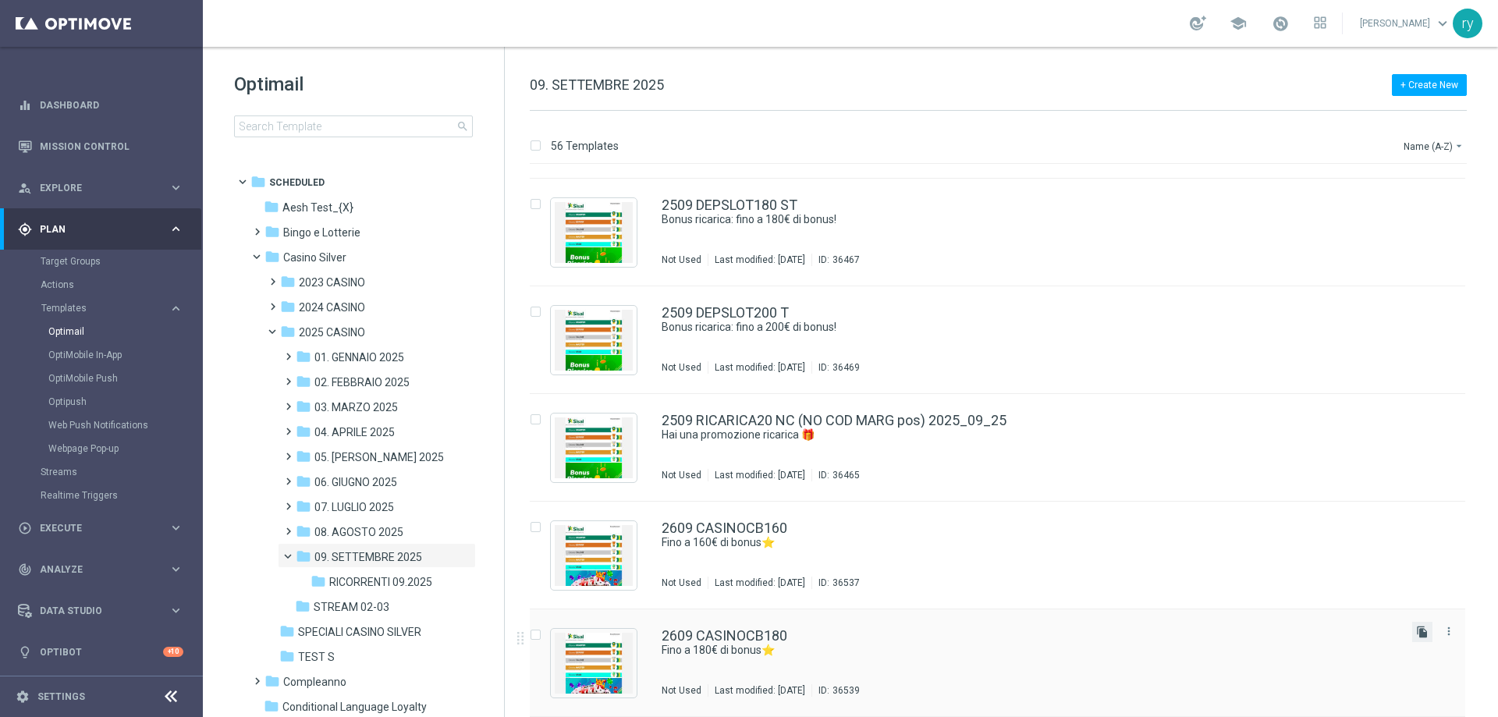
click at [1422, 630] on icon "file_copy" at bounding box center [1422, 632] width 12 height 12
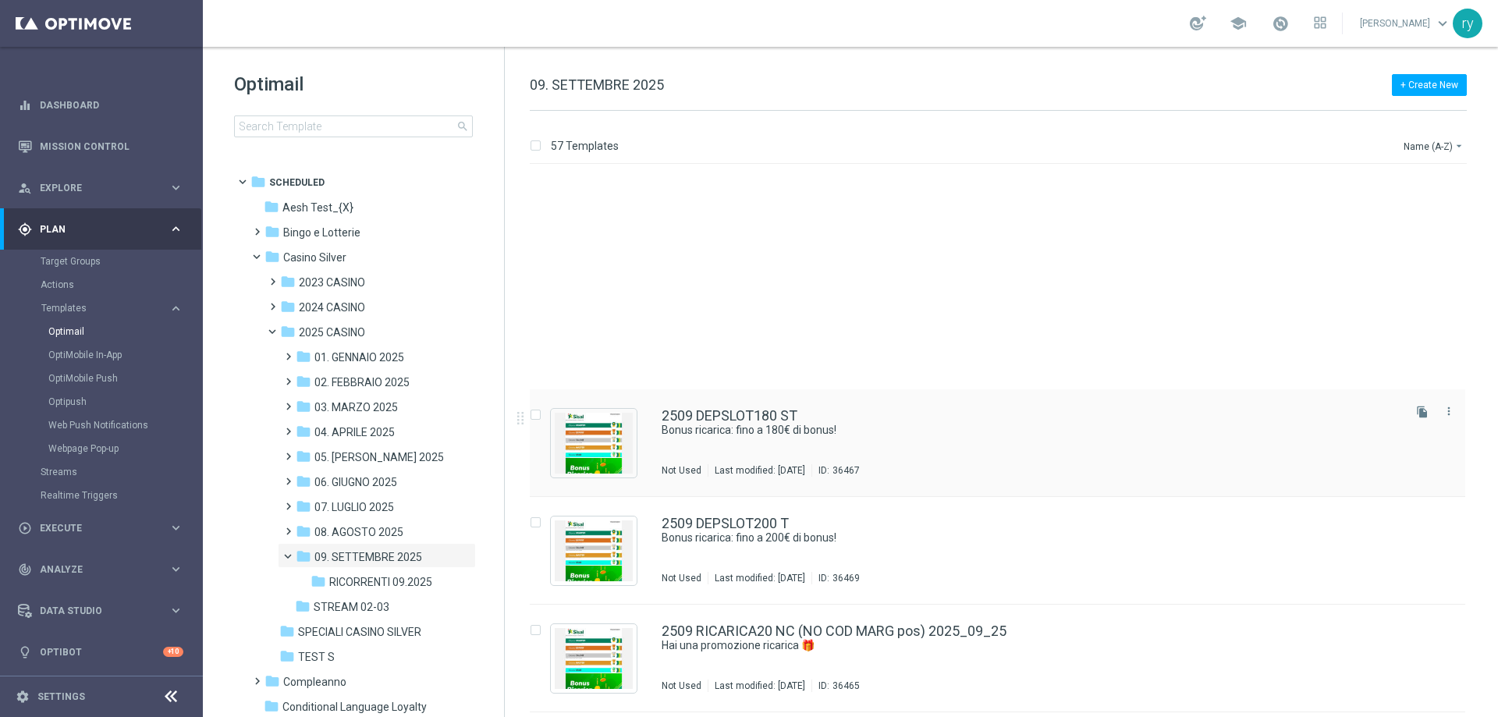
scroll to position [5585, 0]
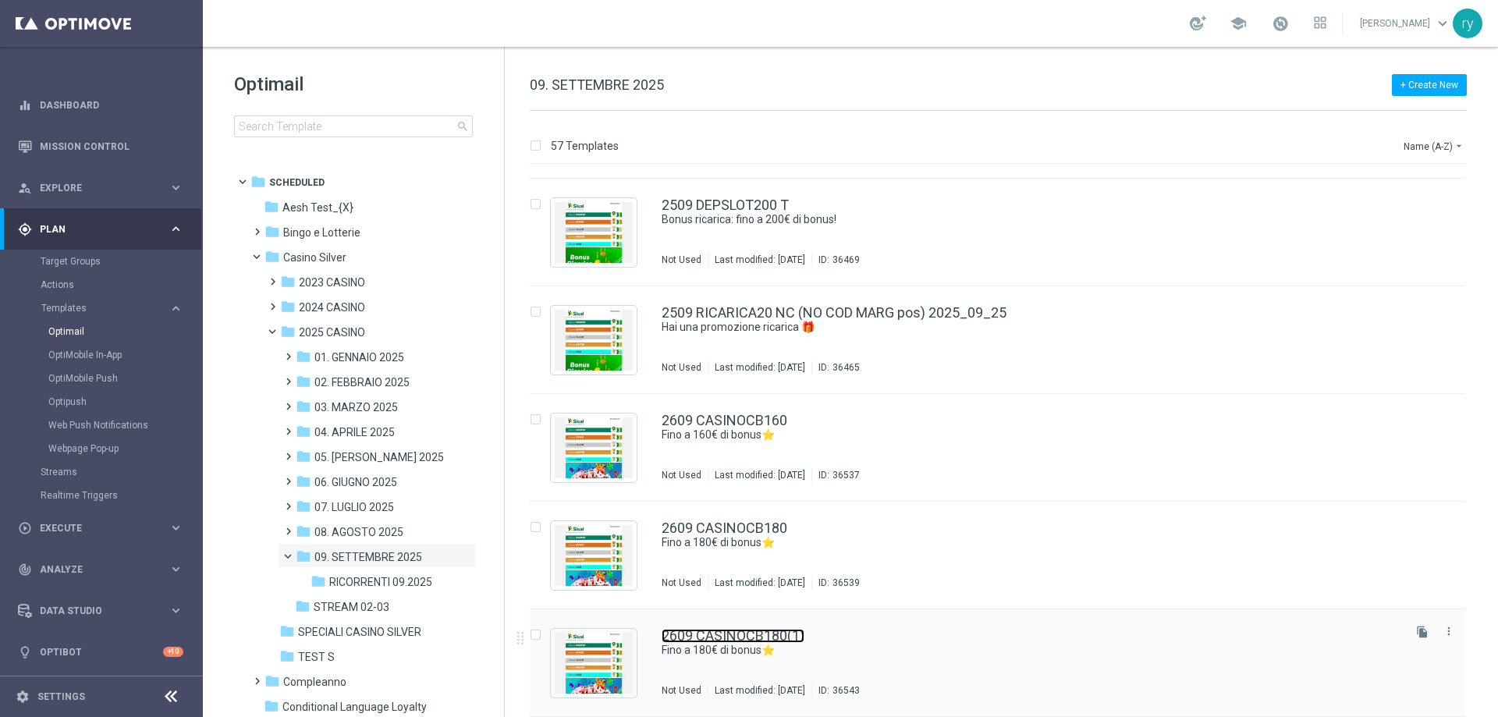
click at [770, 634] on link "2609 CASINOCB180(1)" at bounding box center [733, 636] width 143 height 14
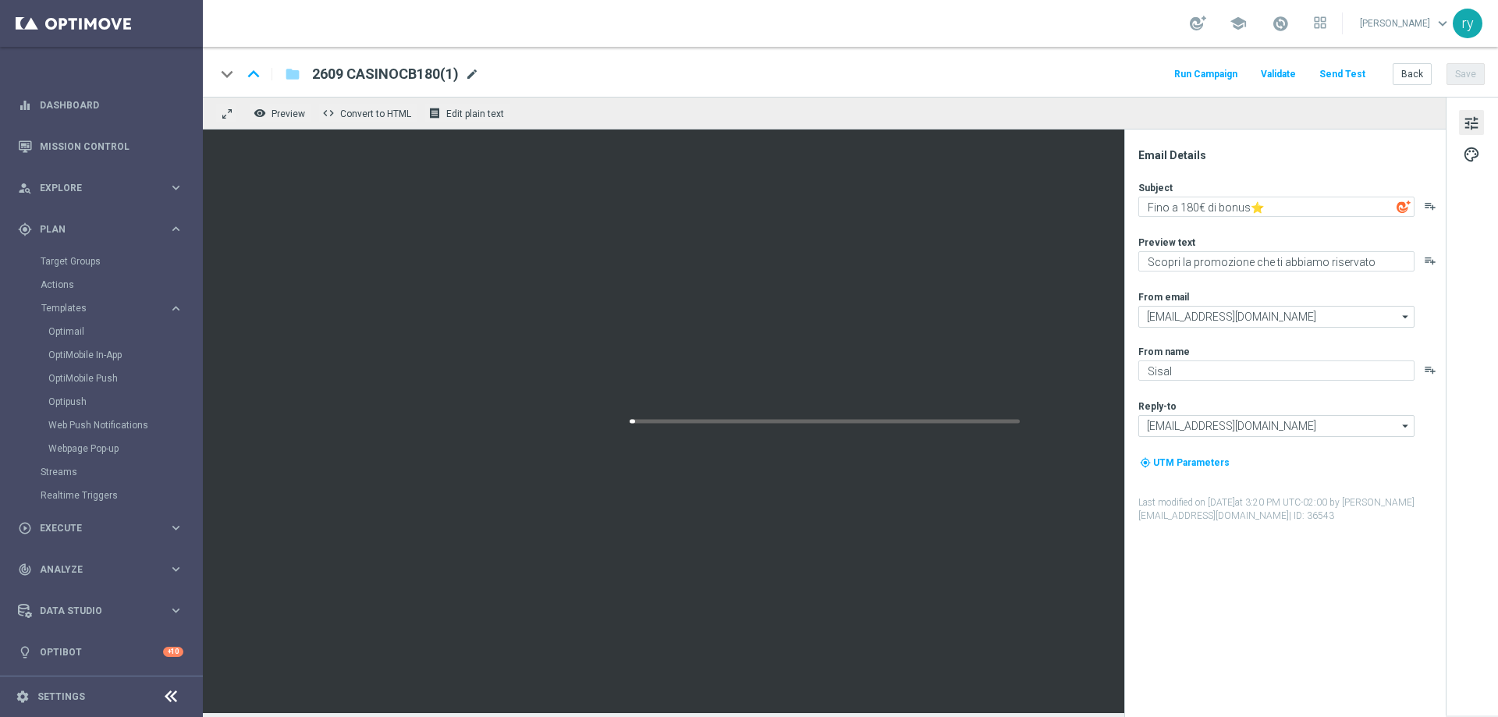
click at [474, 76] on span "mode_edit" at bounding box center [472, 74] width 14 height 14
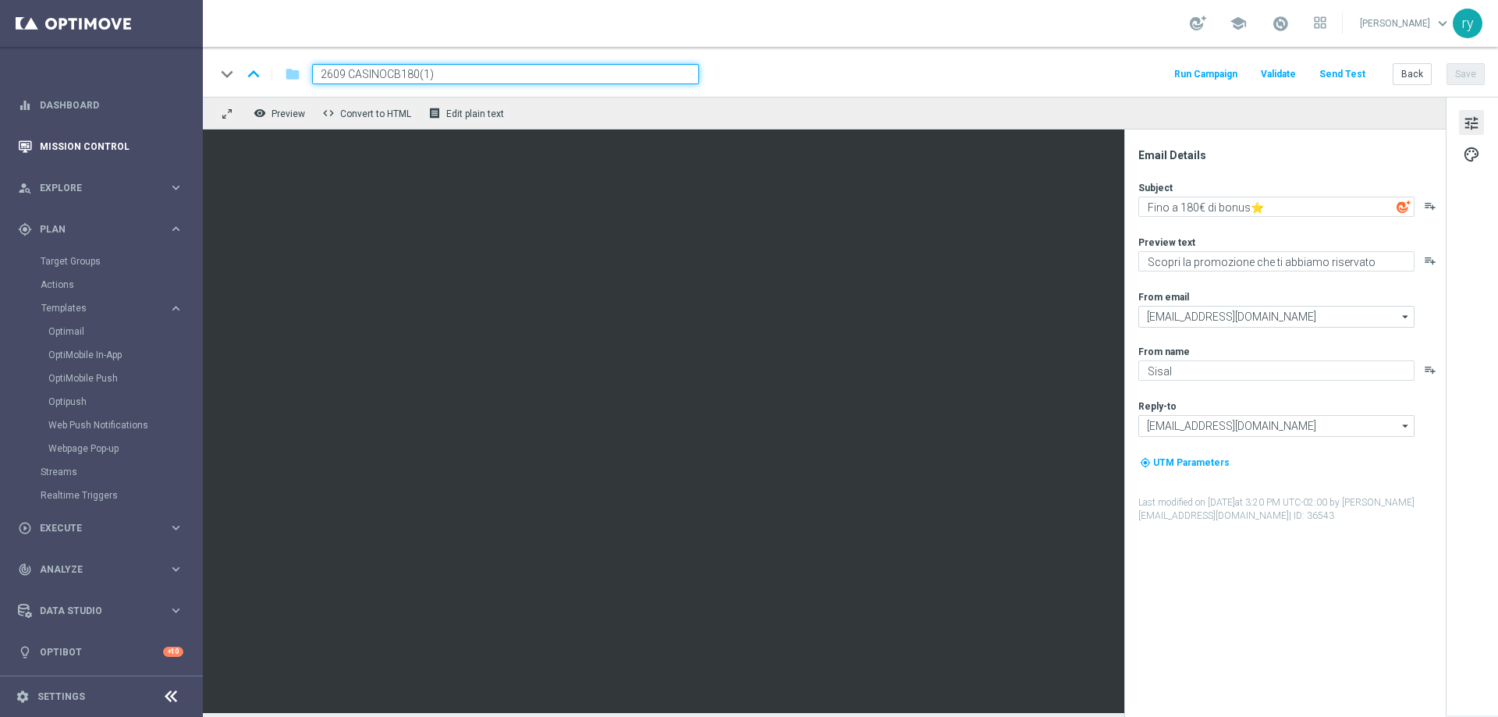
drag, startPoint x: 465, startPoint y: 74, endPoint x: 130, endPoint y: 132, distance: 340.4
click at [131, 132] on main "equalizer Dashboard Mission Control" at bounding box center [749, 358] width 1498 height 717
paste input "00"
type input "2609 CASINOCB100"
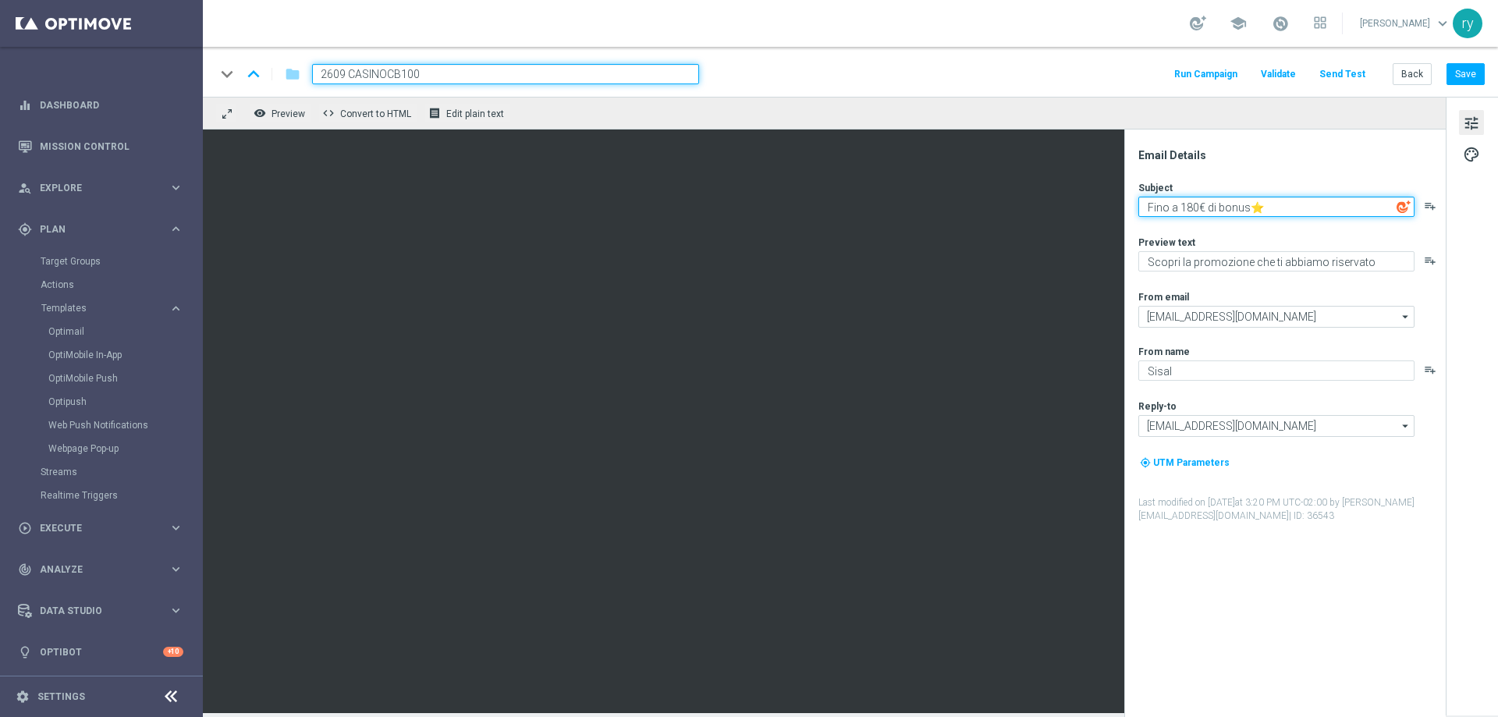
click at [1199, 204] on textarea "Fino a 180€ di bonus⭐" at bounding box center [1276, 207] width 276 height 20
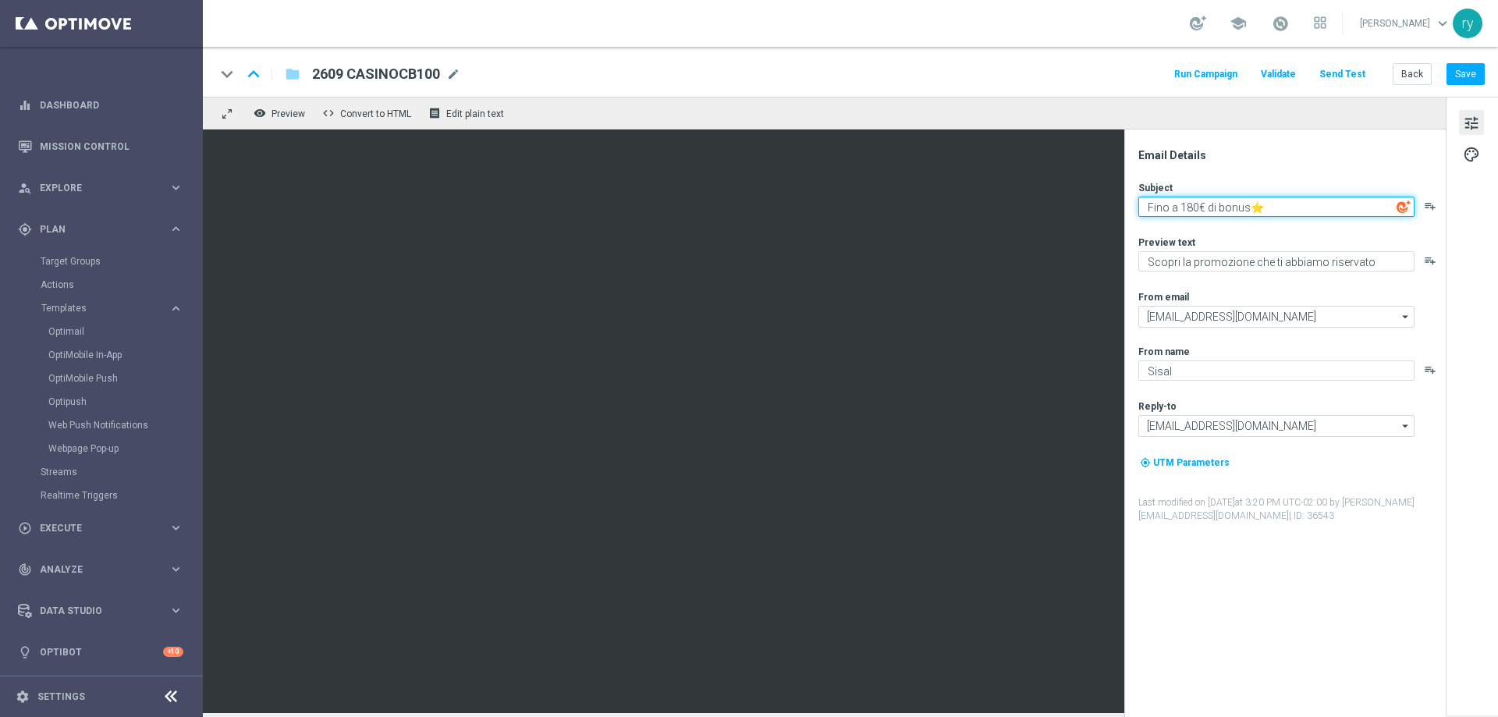
click at [1186, 207] on textarea "Fino a 180€ di bonus⭐" at bounding box center [1276, 207] width 276 height 20
type textarea "Fino a 100€ di bonus⭐"
click at [1228, 224] on div "Subject Fino a 100€ di bonus⭐ playlist_add Preview text Scopri la promozione ch…" at bounding box center [1291, 352] width 306 height 342
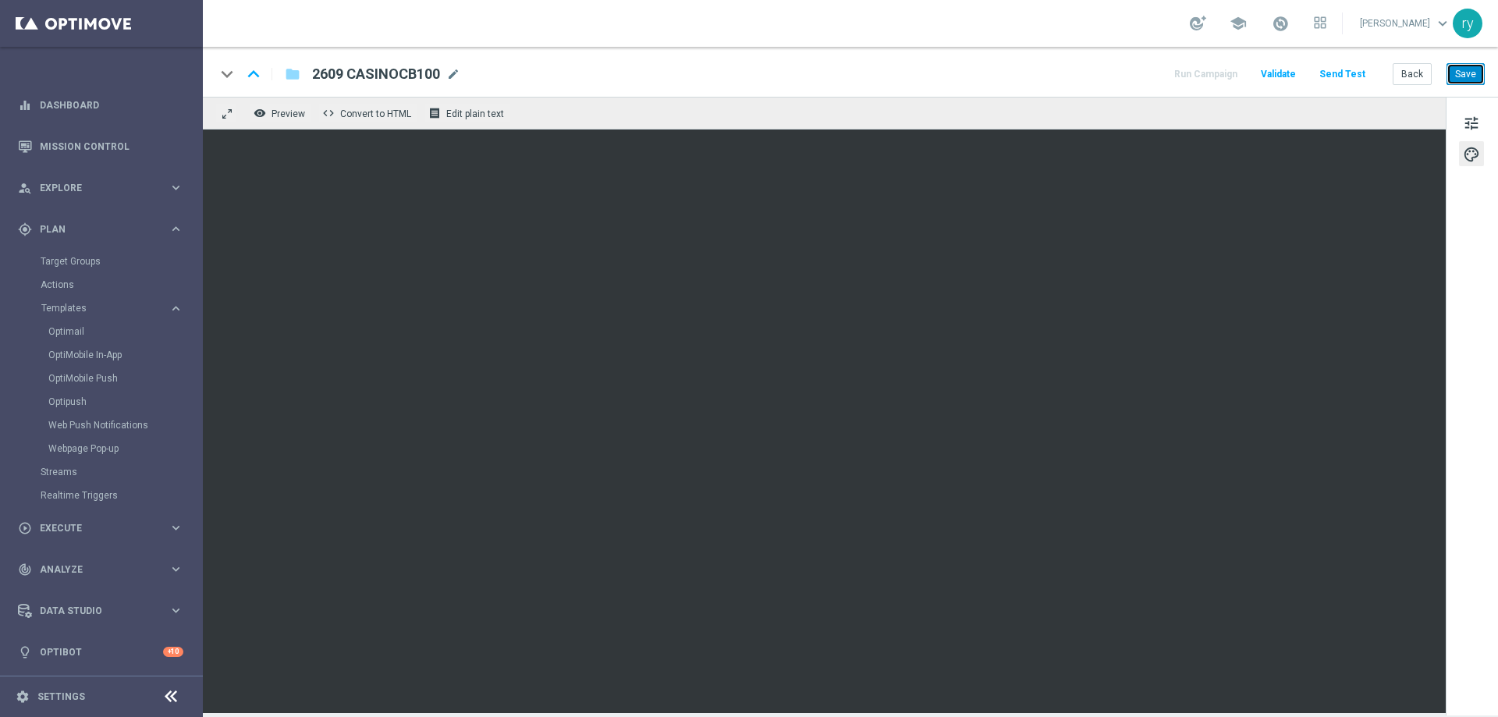
click at [1463, 73] on button "Save" at bounding box center [1466, 74] width 38 height 22
click at [1394, 77] on div "Run Campaign Validate Send Test Back Save" at bounding box center [1328, 74] width 313 height 20
click at [1409, 78] on button "Back" at bounding box center [1412, 74] width 39 height 22
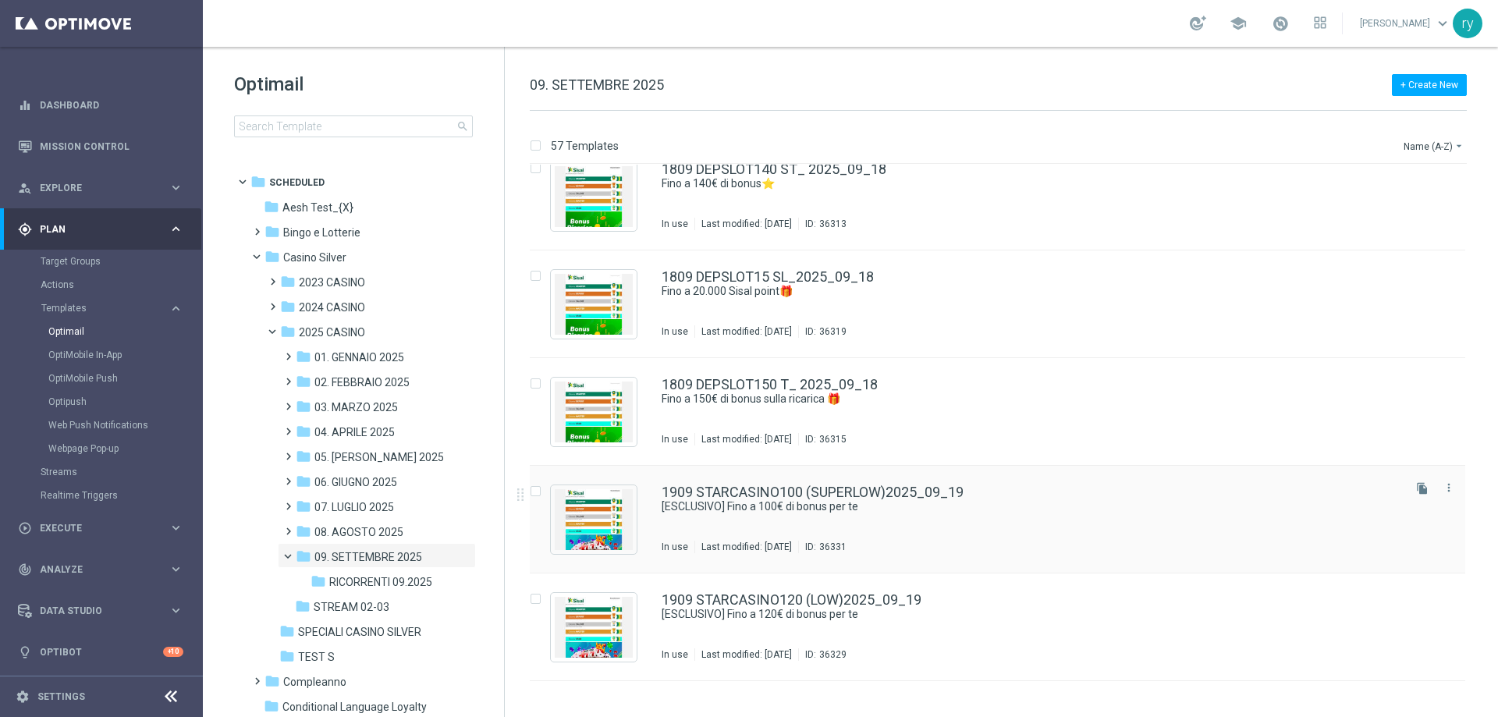
scroll to position [3712, 0]
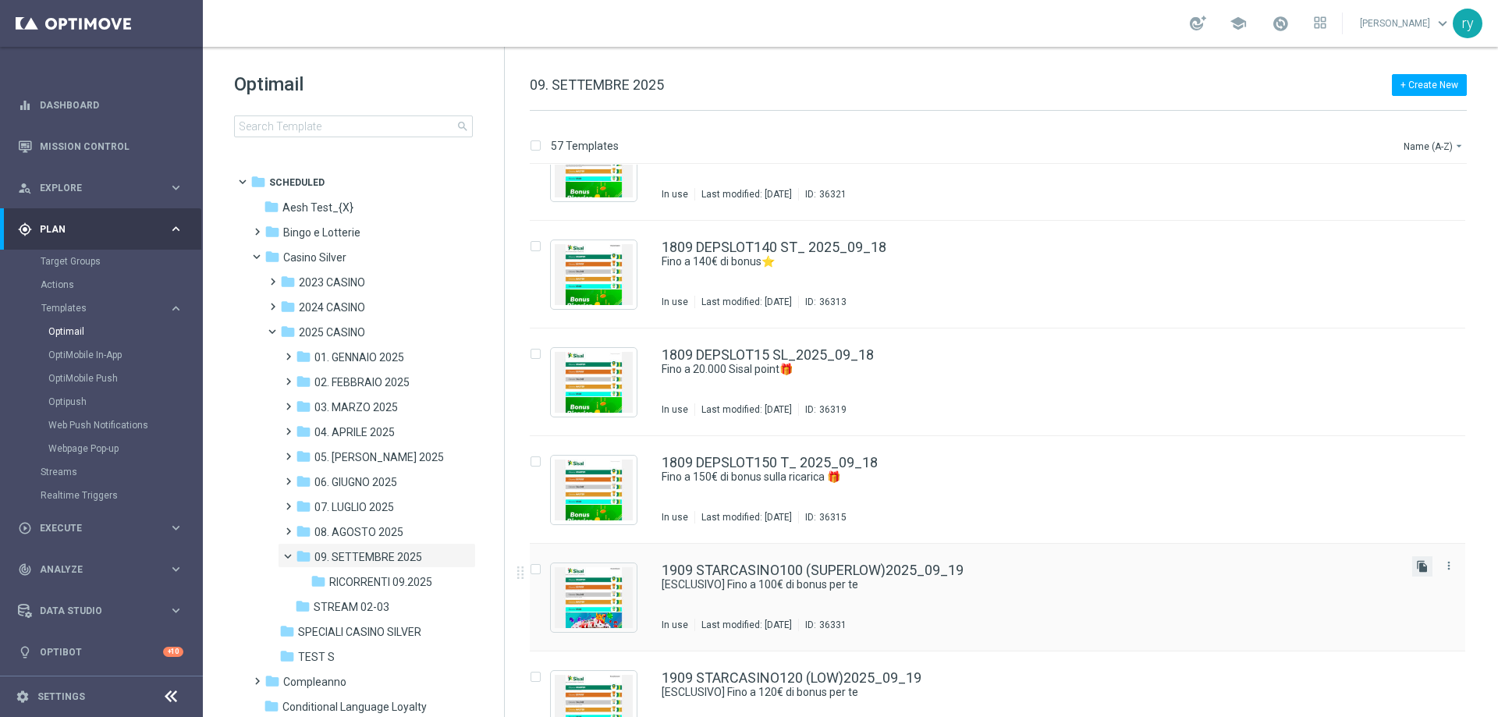
click at [1416, 566] on icon "file_copy" at bounding box center [1422, 566] width 12 height 12
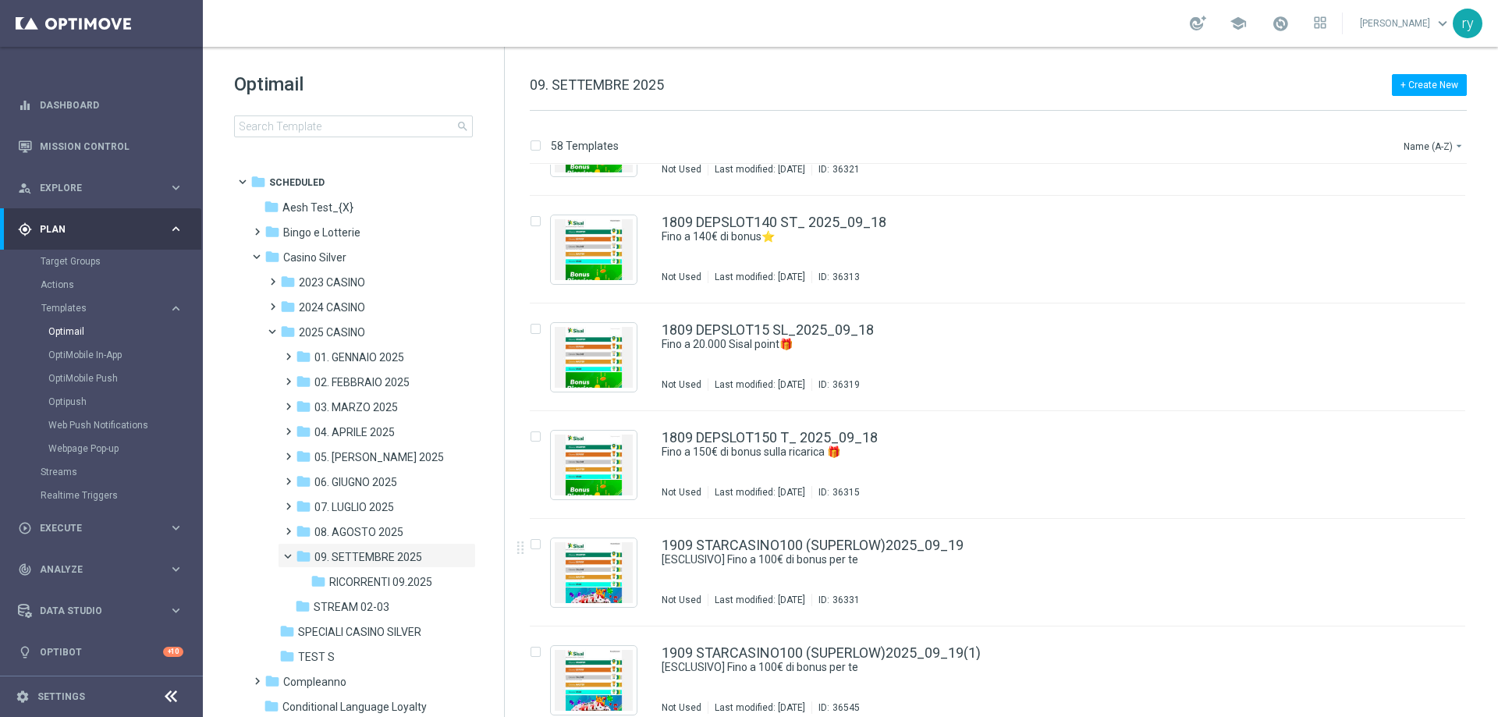
scroll to position [3815, 0]
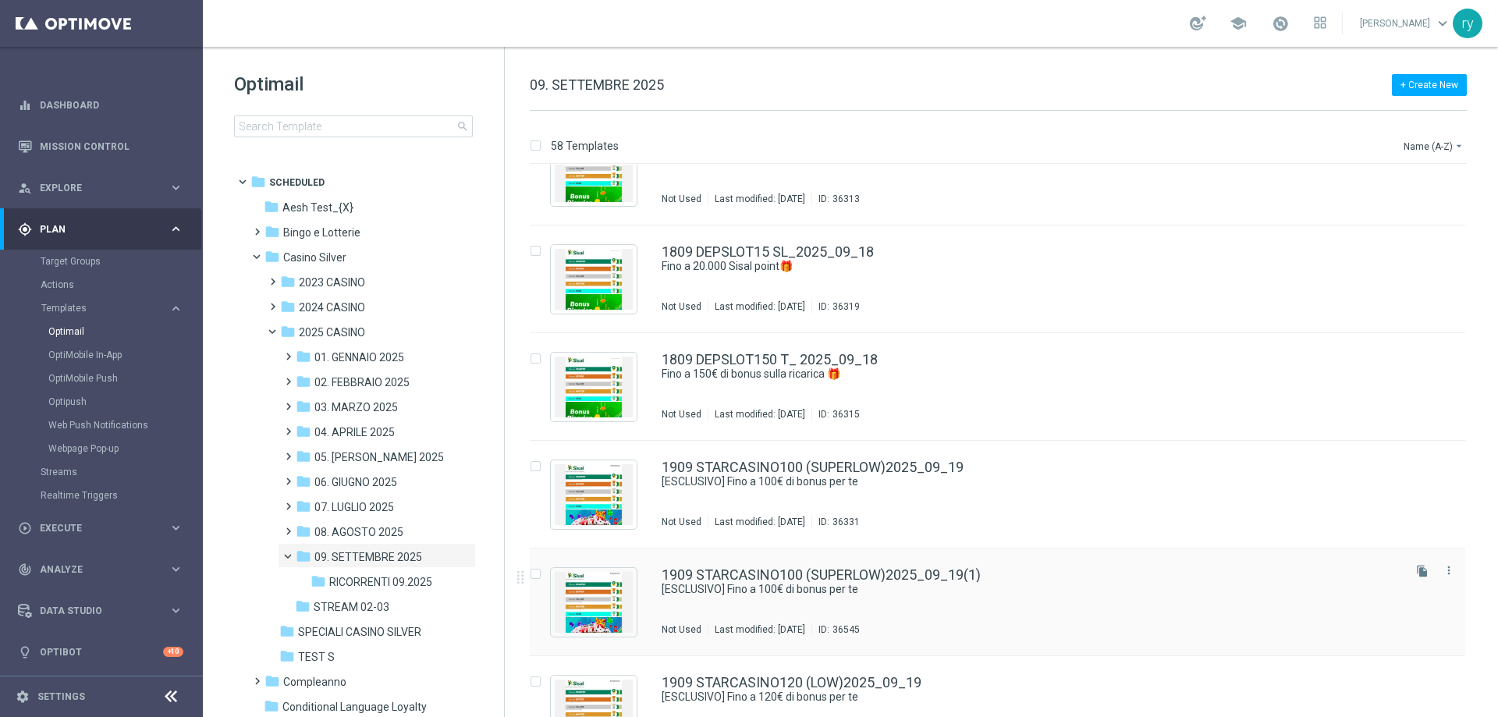
click at [822, 567] on div "1909 STARCASINO100 (SUPERLOW)2025_09_19(1) [ESCLUSIVO] Fino a 100€ di bonus per…" at bounding box center [998, 603] width 936 height 108
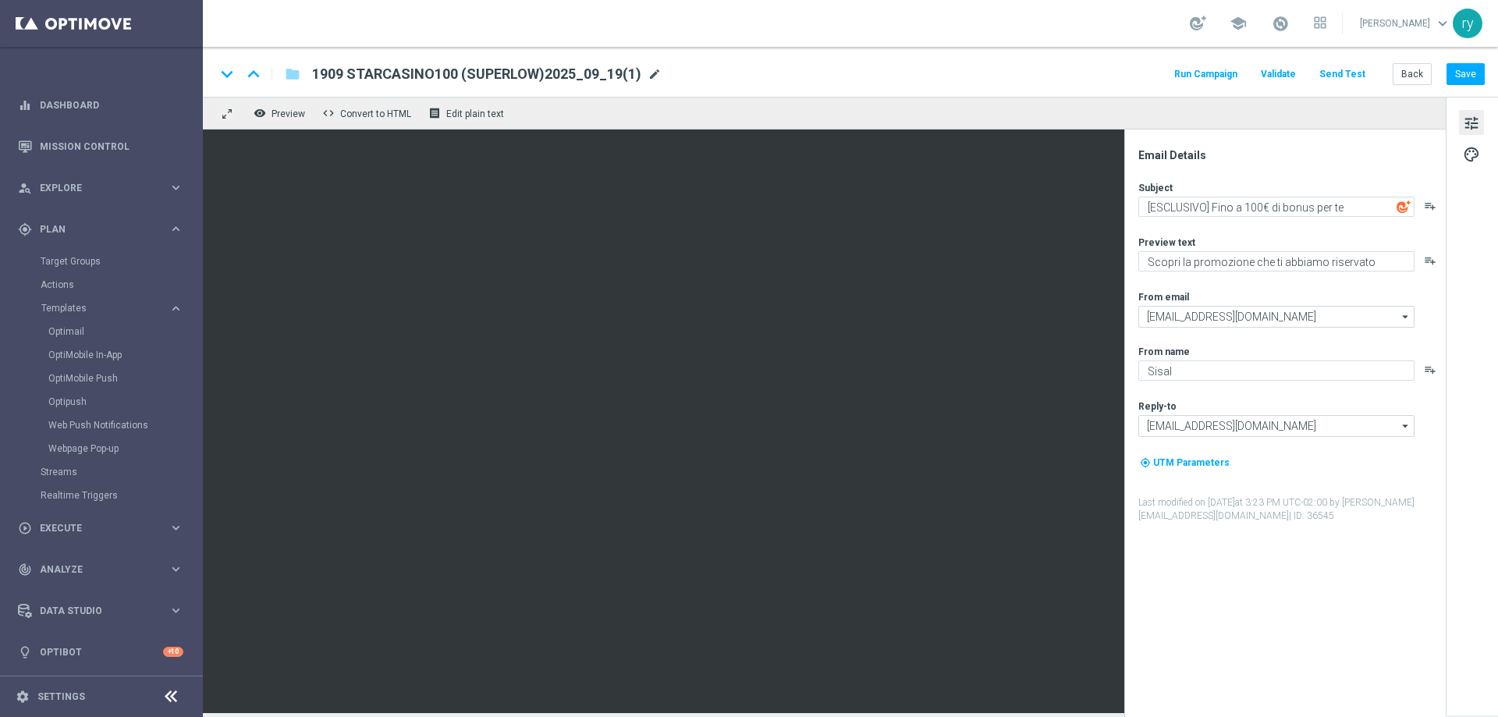
click at [652, 73] on span "mode_edit" at bounding box center [655, 74] width 14 height 14
drag, startPoint x: 486, startPoint y: 75, endPoint x: 15, endPoint y: 82, distance: 471.3
click at [16, 83] on main "equalizer Dashboard Mission Control" at bounding box center [749, 358] width 1498 height 717
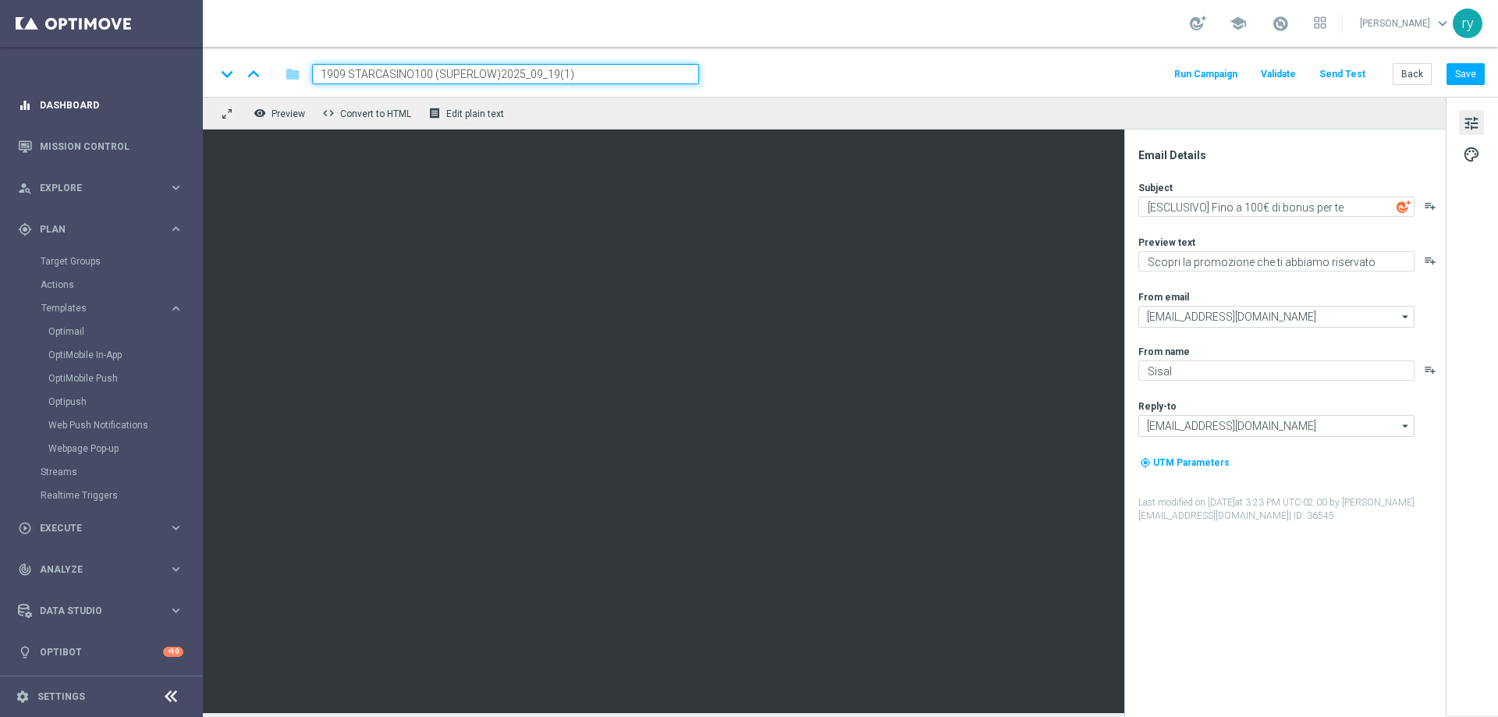
paste input "2609 CASINOCB75"
type input "2609 CASINOCB75"
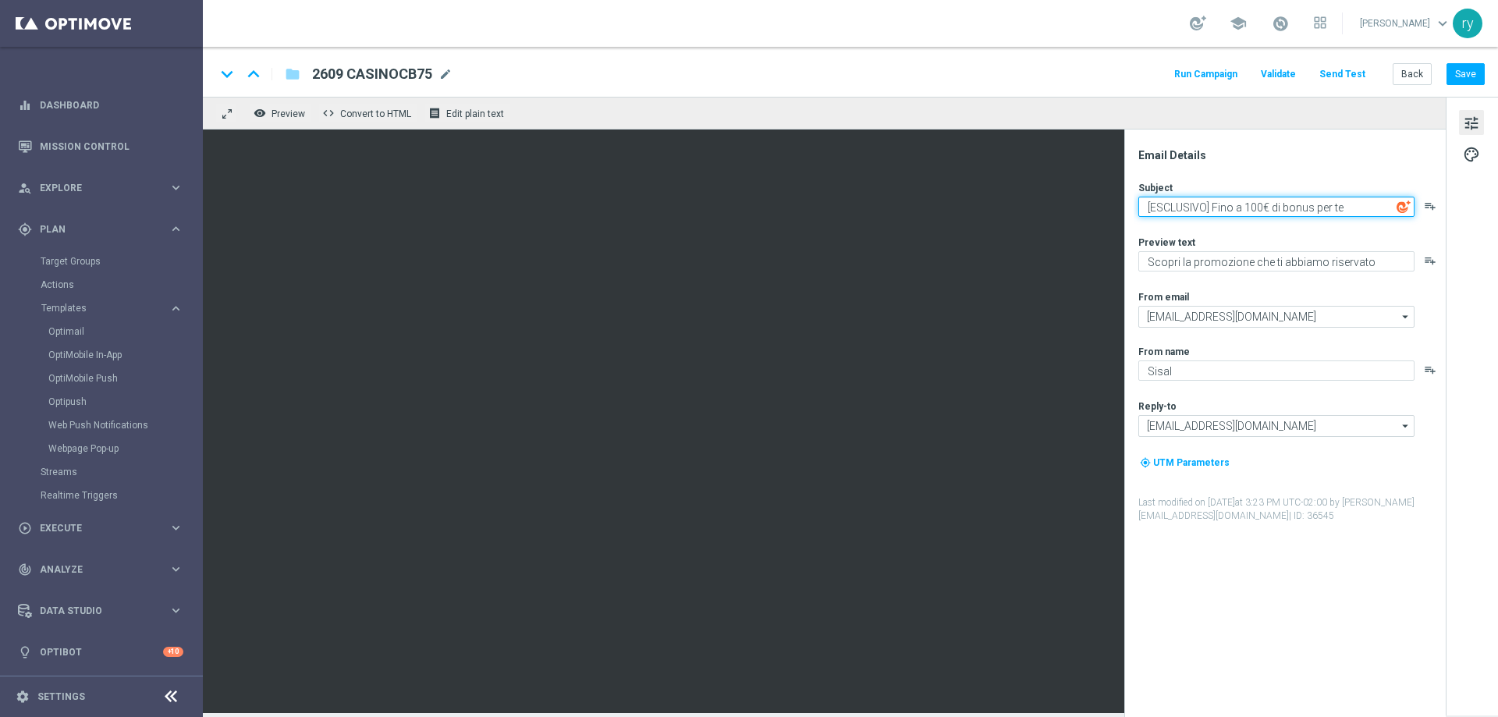
click at [1253, 204] on textarea "[ESCLUSIVO] Fino a 100€ di bonus per te" at bounding box center [1276, 207] width 276 height 20
drag, startPoint x: 1261, startPoint y: 205, endPoint x: 1244, endPoint y: 206, distance: 17.2
click at [1244, 206] on textarea "[ESCLUSIVO] Fino a 100€ di bonus per te" at bounding box center [1276, 207] width 276 height 20
type textarea "[ESCLUSIVO] Fino a 75€ di bonus per te"
click at [1257, 230] on div "Subject [ESCLUSIVO] Fino a 75€ di bonus per te playlist_add Preview text Scopri…" at bounding box center [1291, 352] width 306 height 342
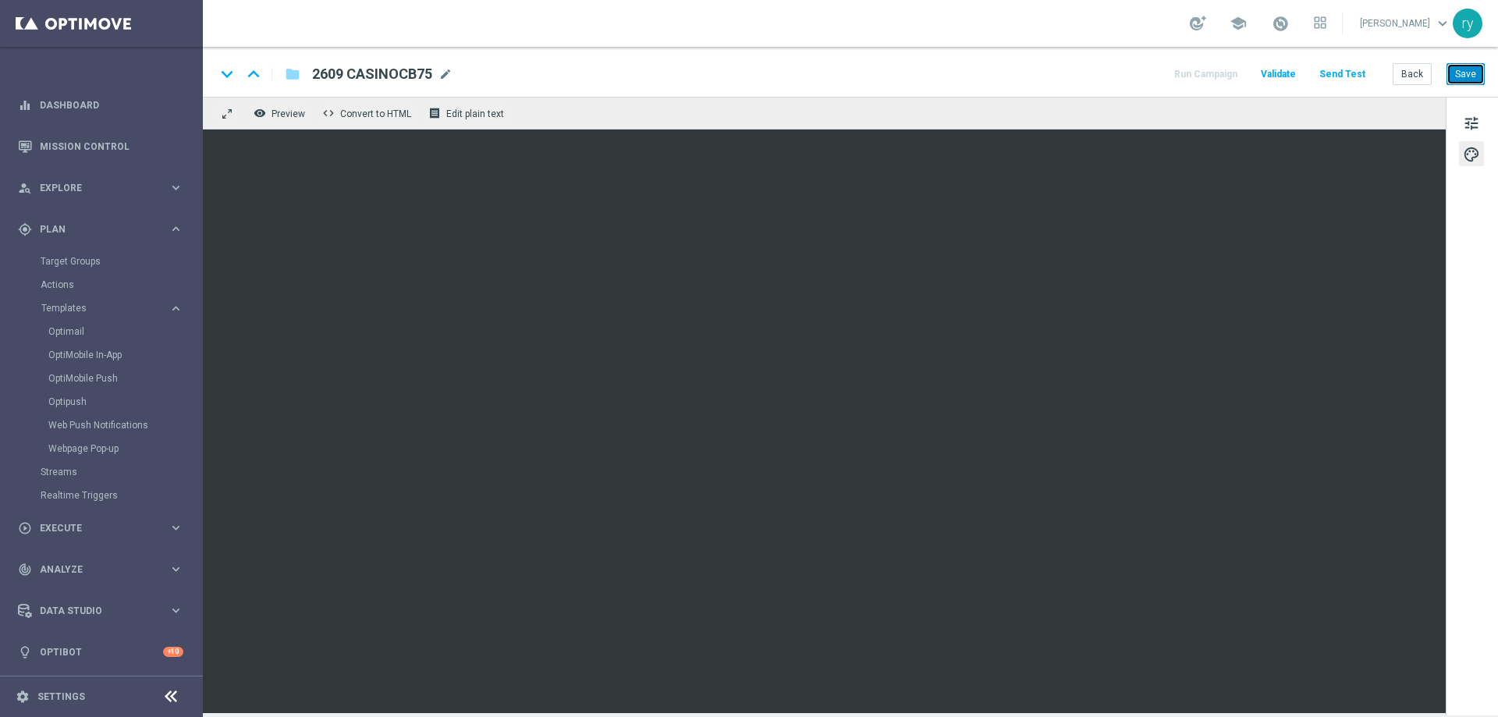
click at [1462, 75] on button "Save" at bounding box center [1466, 74] width 38 height 22
click at [1413, 75] on button "Back" at bounding box center [1412, 74] width 39 height 22
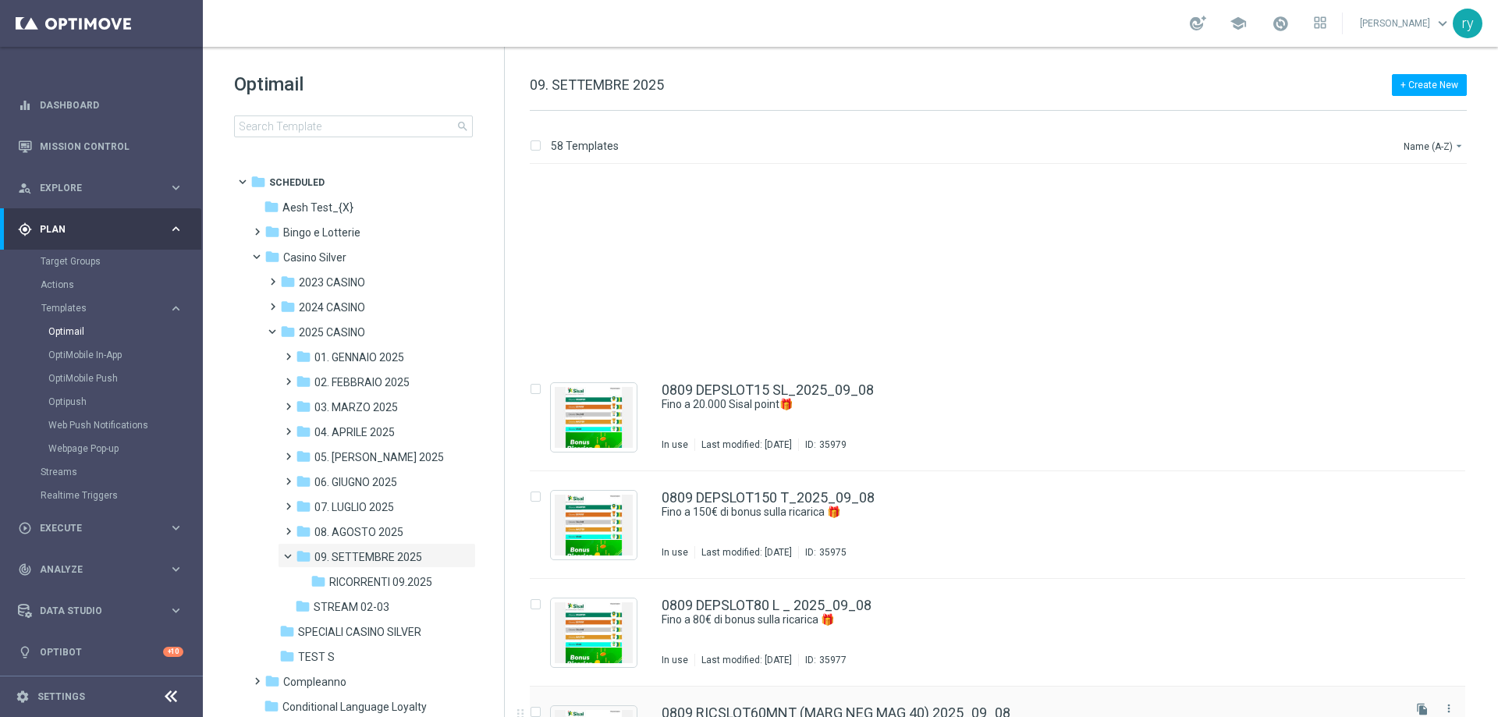
scroll to position [1709, 0]
